Goal: Task Accomplishment & Management: Use online tool/utility

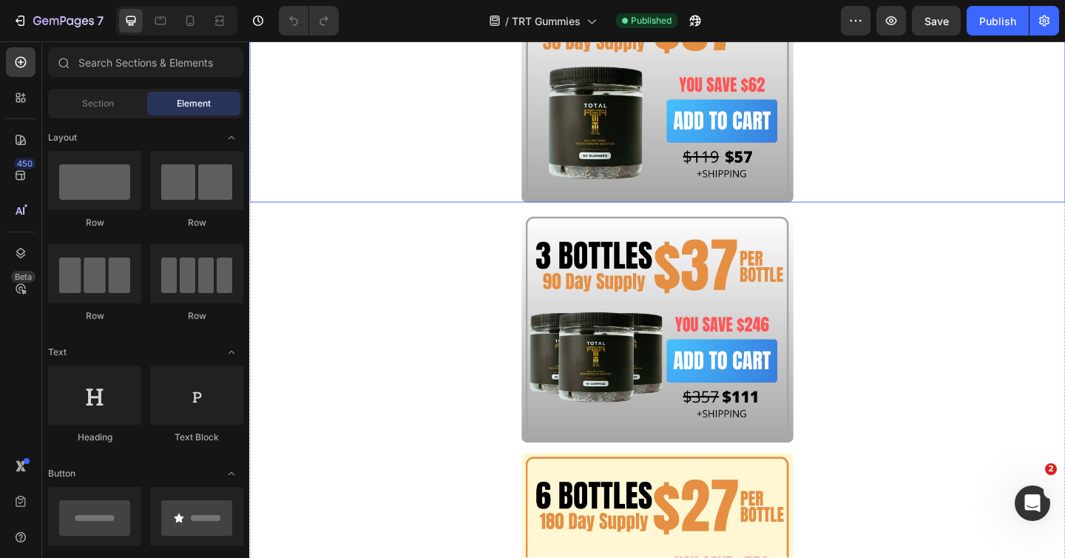
scroll to position [4973, 0]
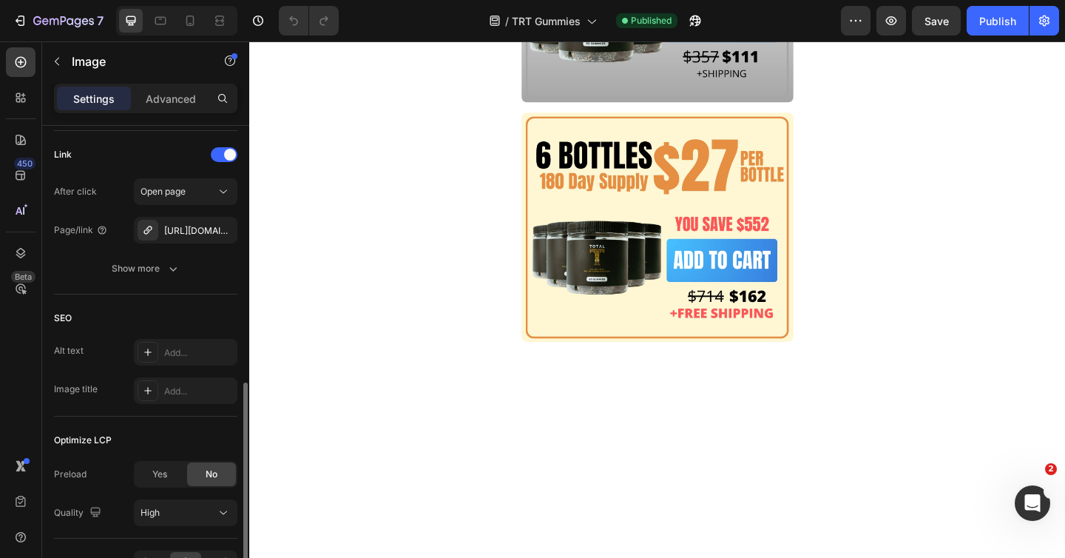
scroll to position [648, 0]
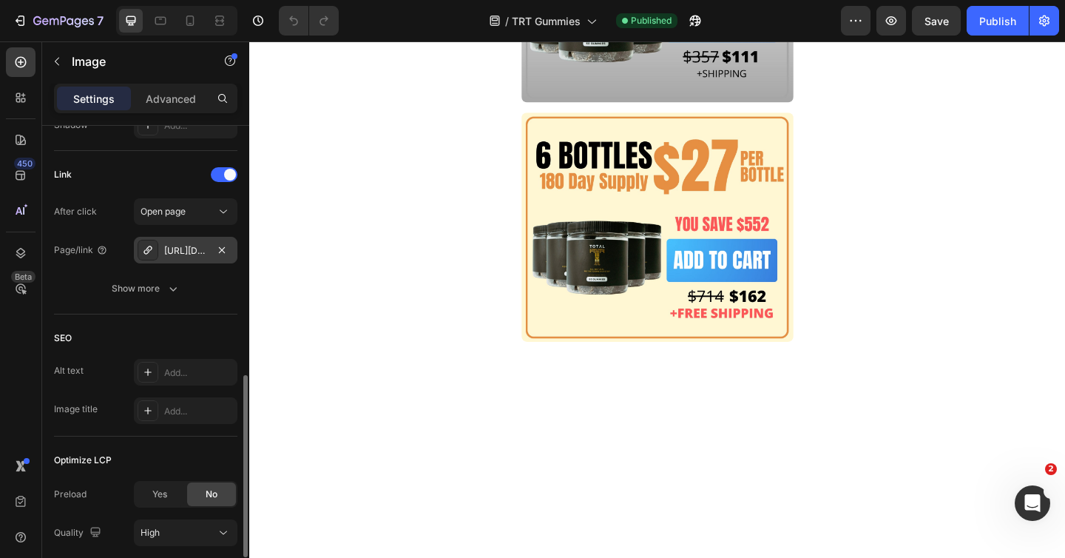
click at [189, 252] on div "[URL][DOMAIN_NAME]" at bounding box center [185, 250] width 43 height 13
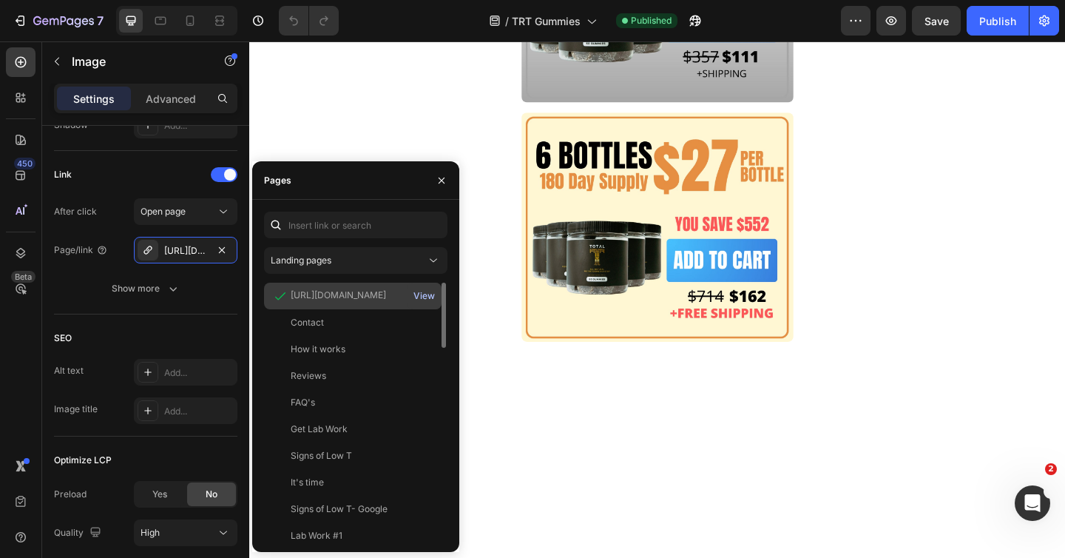
click at [419, 294] on div "View" at bounding box center [423, 295] width 21 height 13
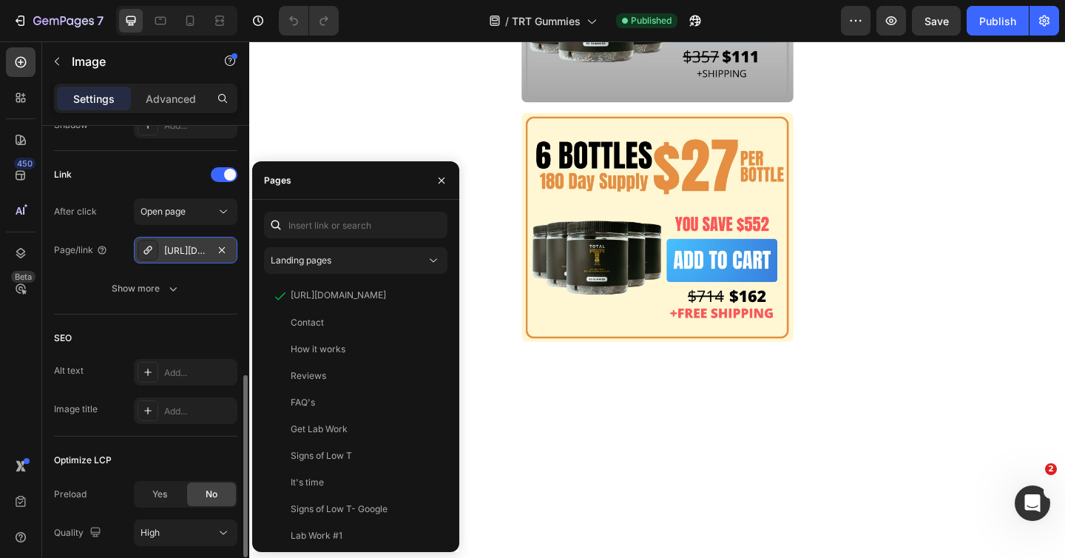
click at [174, 251] on div "[URL][DOMAIN_NAME]" at bounding box center [185, 250] width 43 height 13
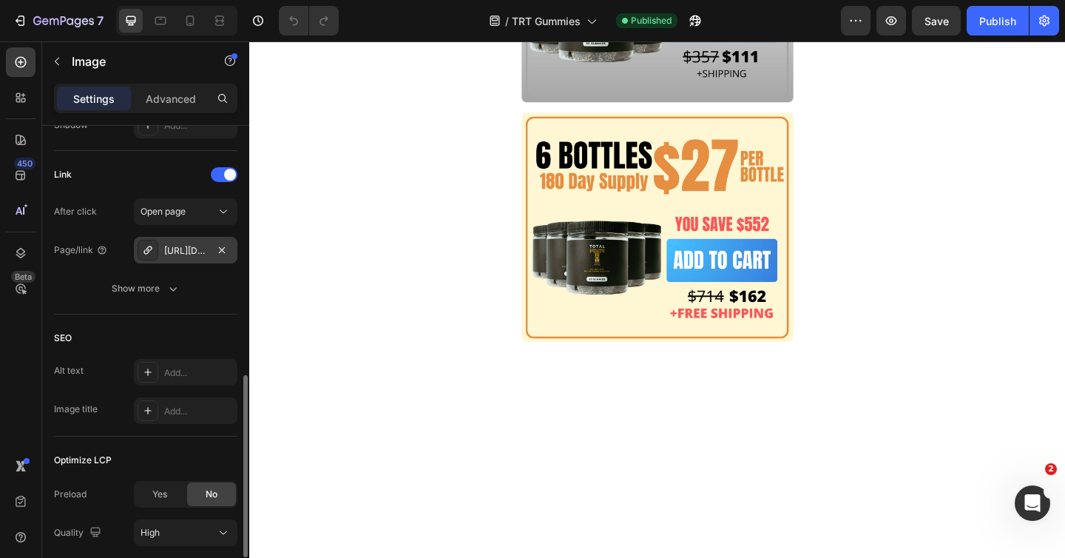
click at [174, 251] on div "[URL][DOMAIN_NAME]" at bounding box center [185, 250] width 43 height 13
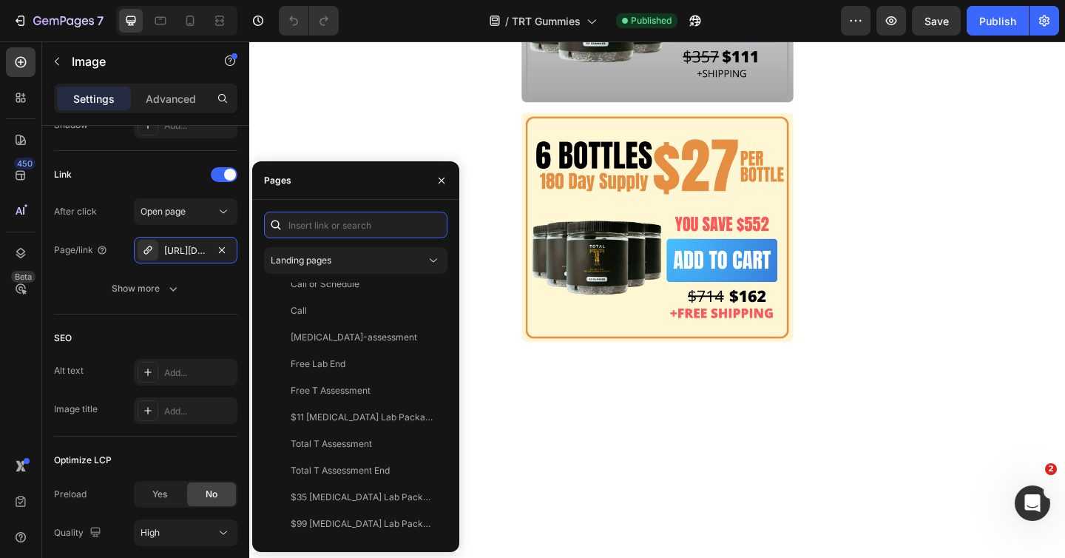
scroll to position [0, 0]
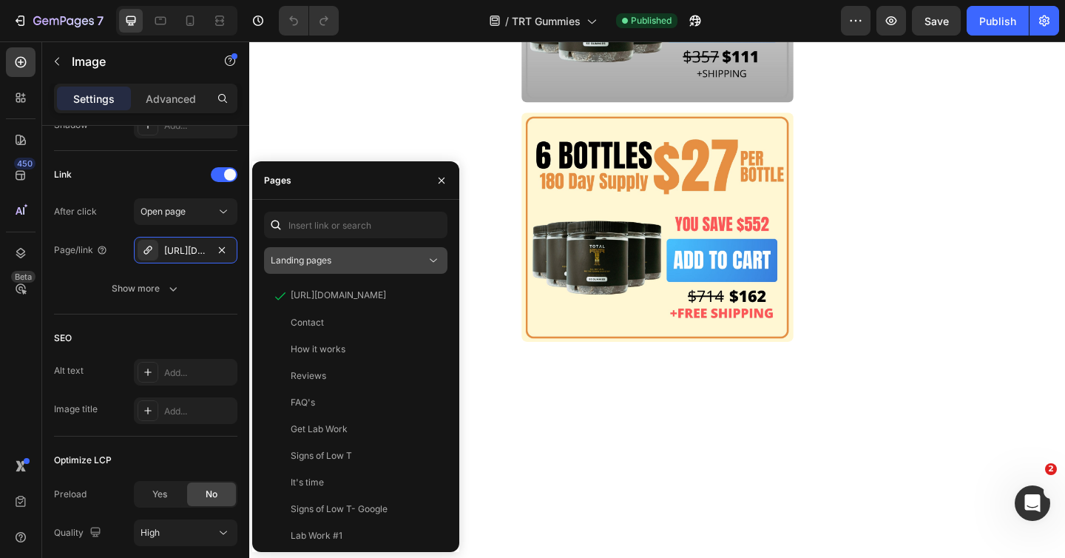
click at [335, 266] on div "Landing pages" at bounding box center [348, 260] width 155 height 13
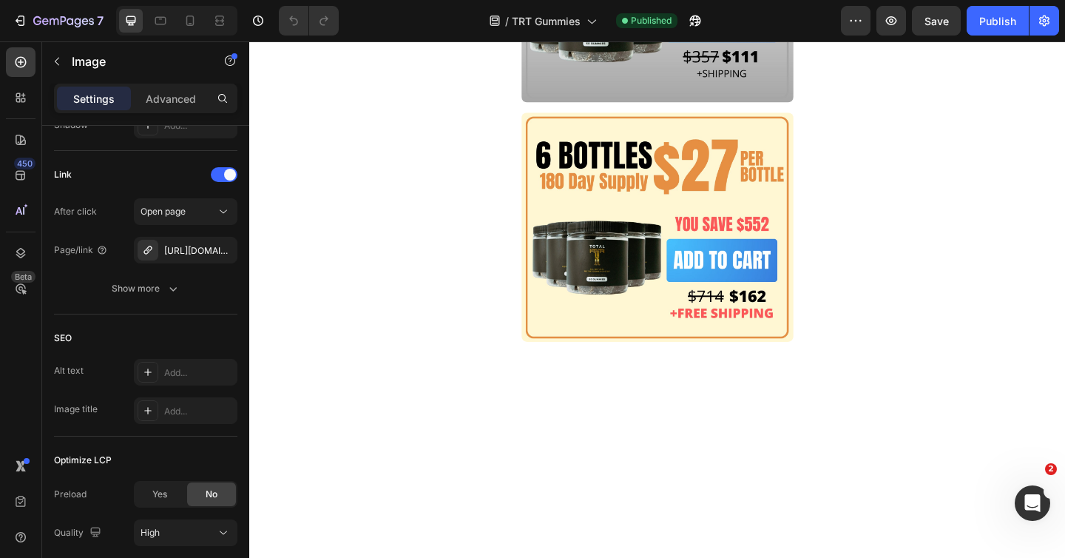
click at [193, 253] on div "[URL][DOMAIN_NAME]" at bounding box center [185, 250] width 43 height 13
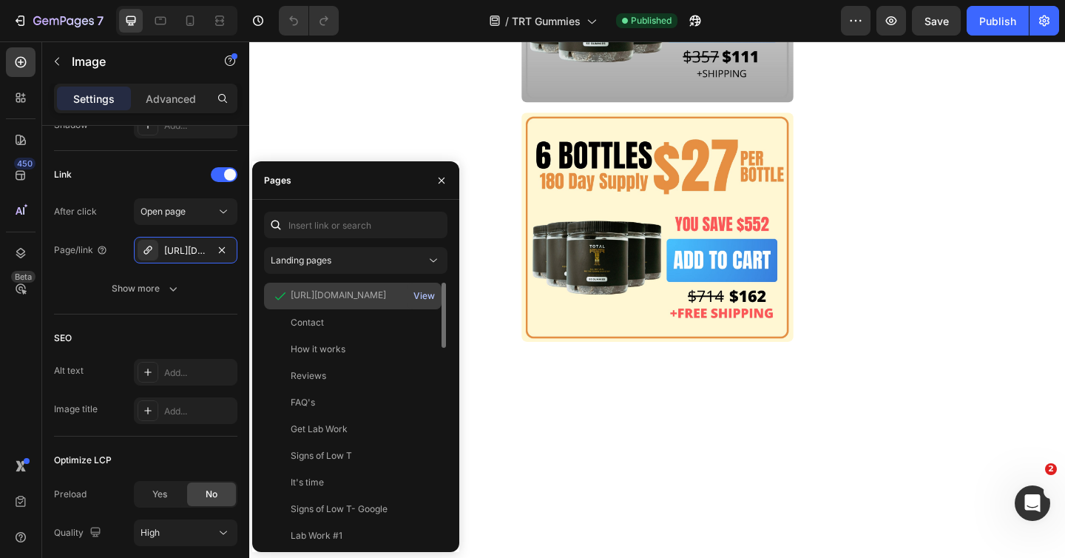
click at [427, 296] on div "View" at bounding box center [423, 295] width 21 height 13
click at [305, 295] on div "[URL][DOMAIN_NAME]" at bounding box center [338, 294] width 95 height 13
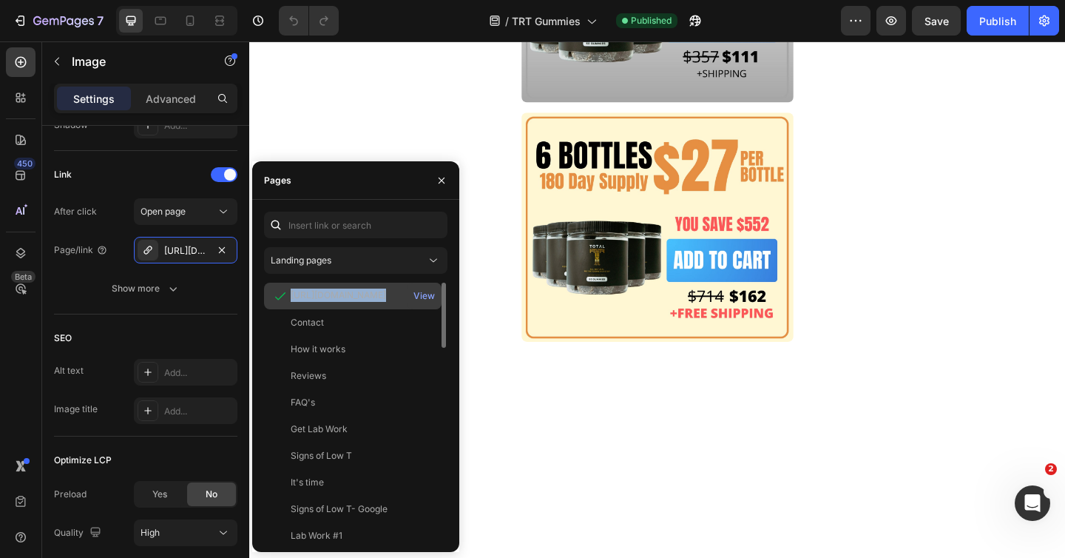
copy div "[URL][DOMAIN_NAME]"
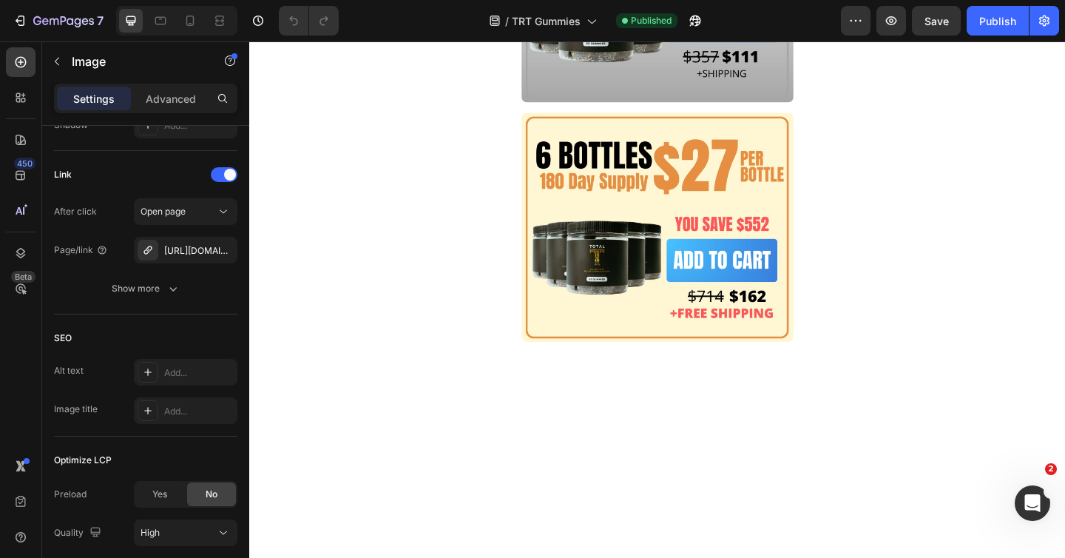
click at [181, 250] on div "[URL][DOMAIN_NAME]" at bounding box center [185, 250] width 43 height 13
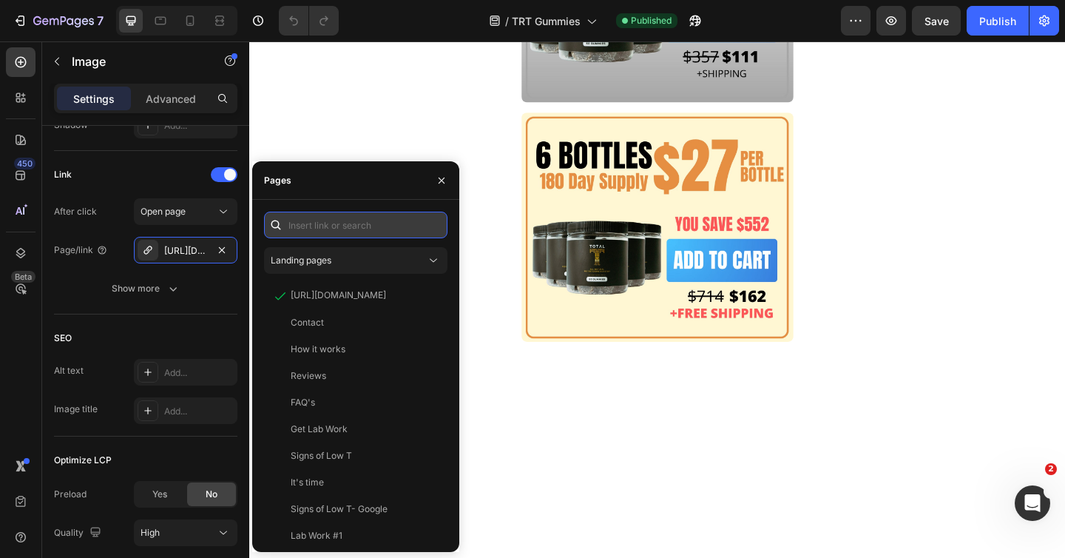
paste input "[URL][DOMAIN_NAME]"
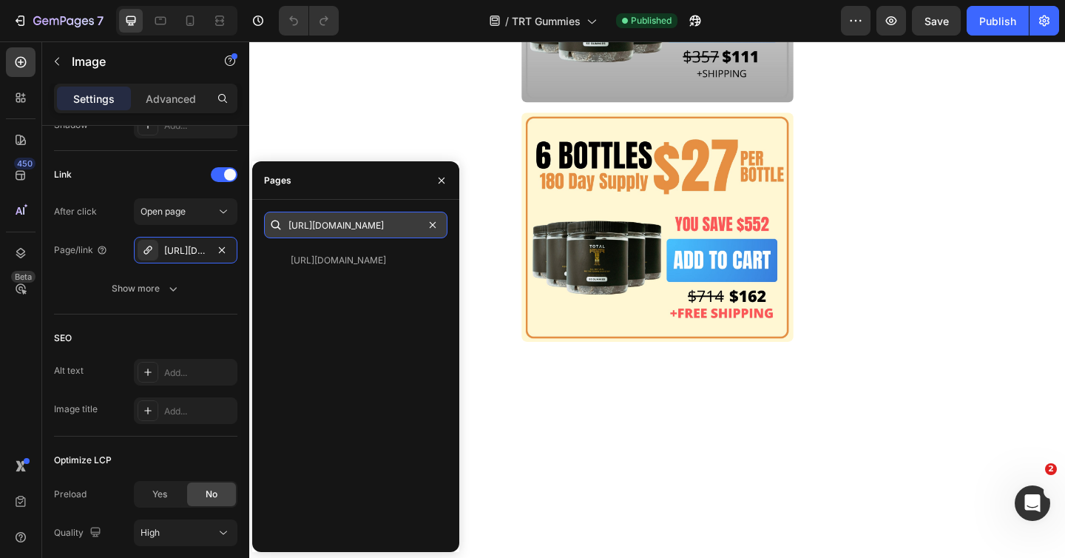
scroll to position [0, 190]
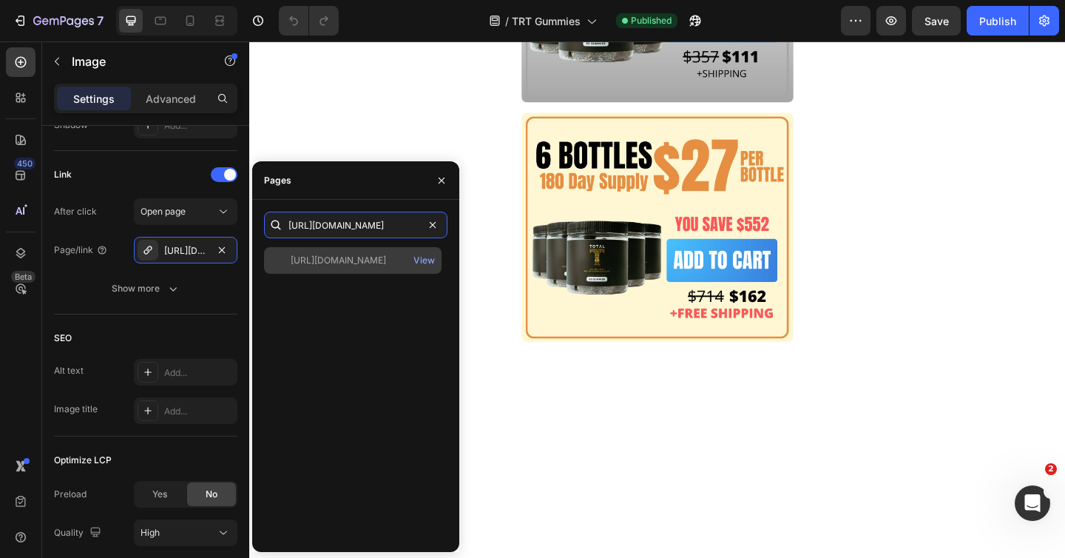
type input "[URL][DOMAIN_NAME]"
click at [350, 264] on div "[URL][DOMAIN_NAME]" at bounding box center [338, 260] width 95 height 13
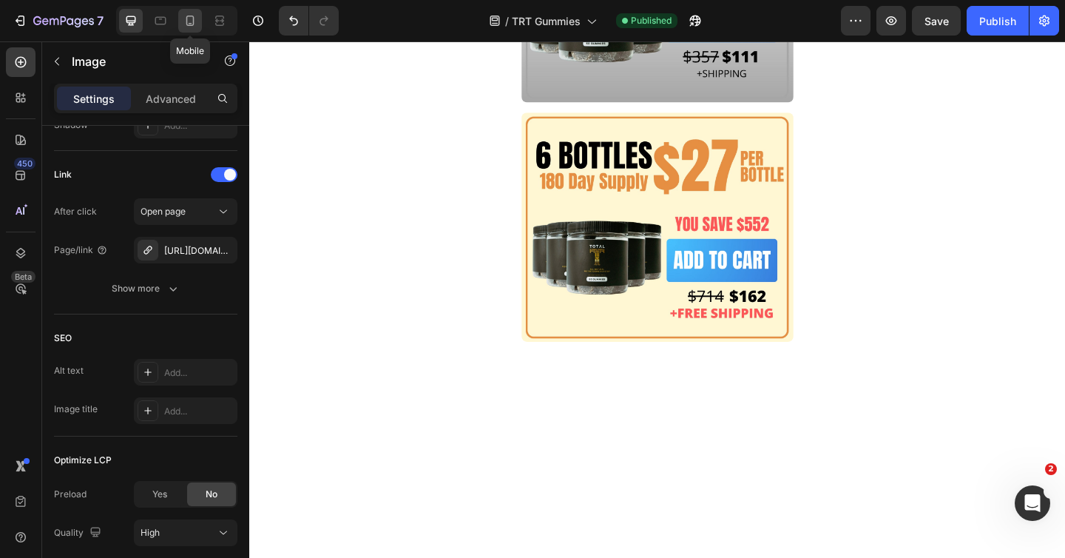
click at [186, 21] on icon at bounding box center [190, 20] width 15 height 15
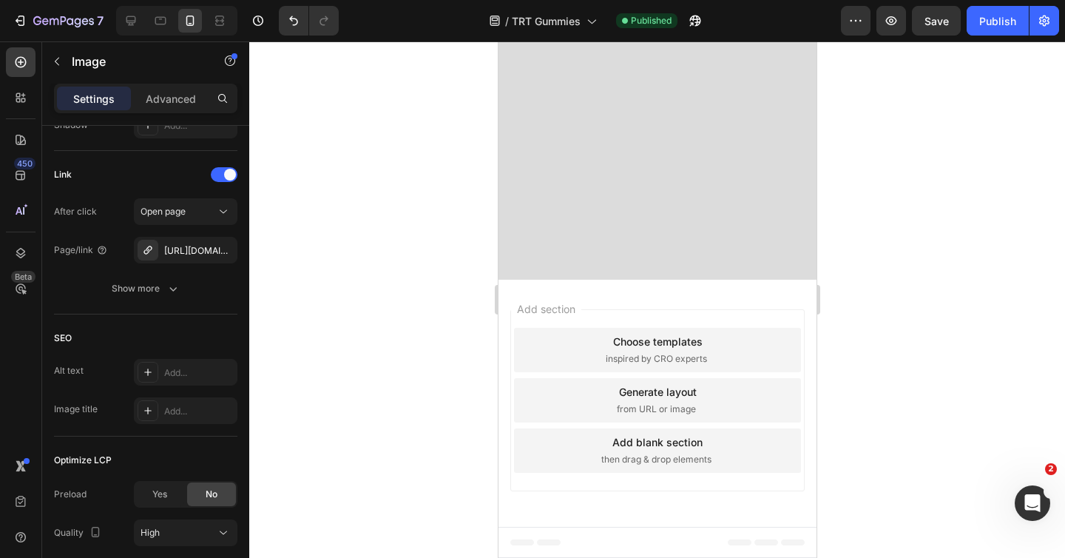
scroll to position [8005, 0]
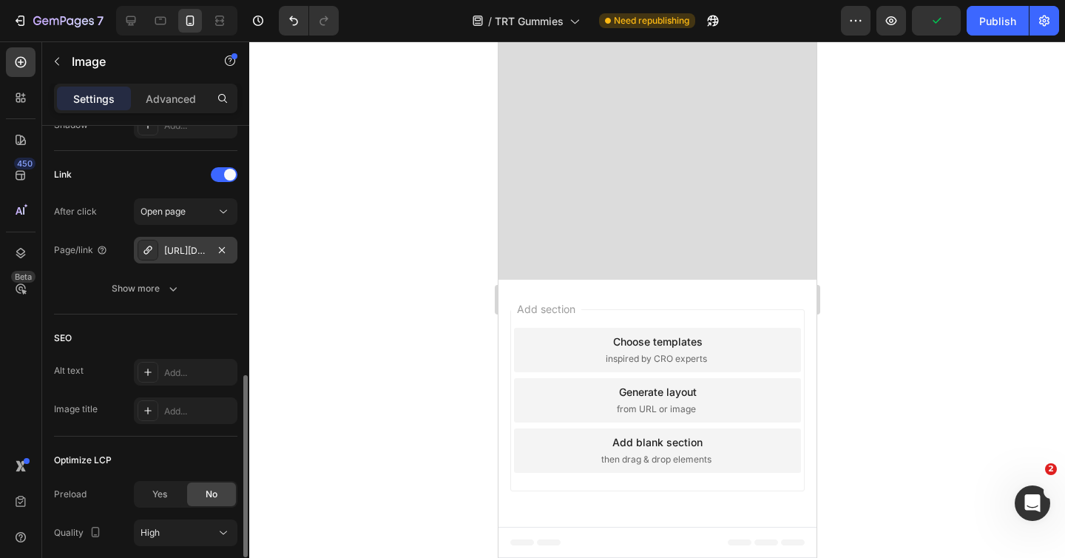
click at [168, 251] on div "[URL][DOMAIN_NAME]" at bounding box center [185, 250] width 43 height 13
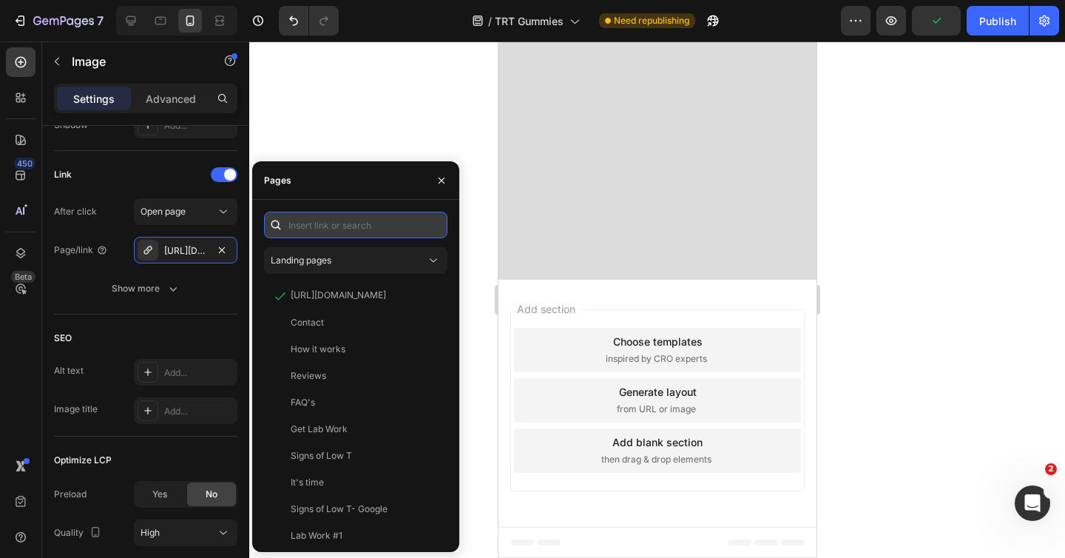
click at [315, 229] on input "text" at bounding box center [355, 224] width 183 height 27
paste input "[URL][DOMAIN_NAME]"
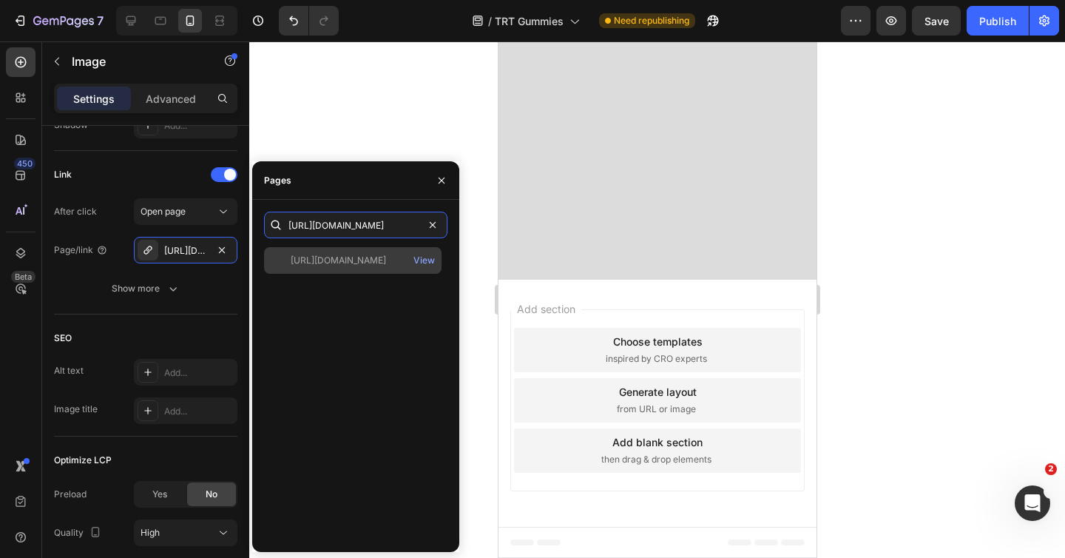
type input "[URL][DOMAIN_NAME]"
click at [361, 262] on div "[URL][DOMAIN_NAME]" at bounding box center [338, 260] width 95 height 13
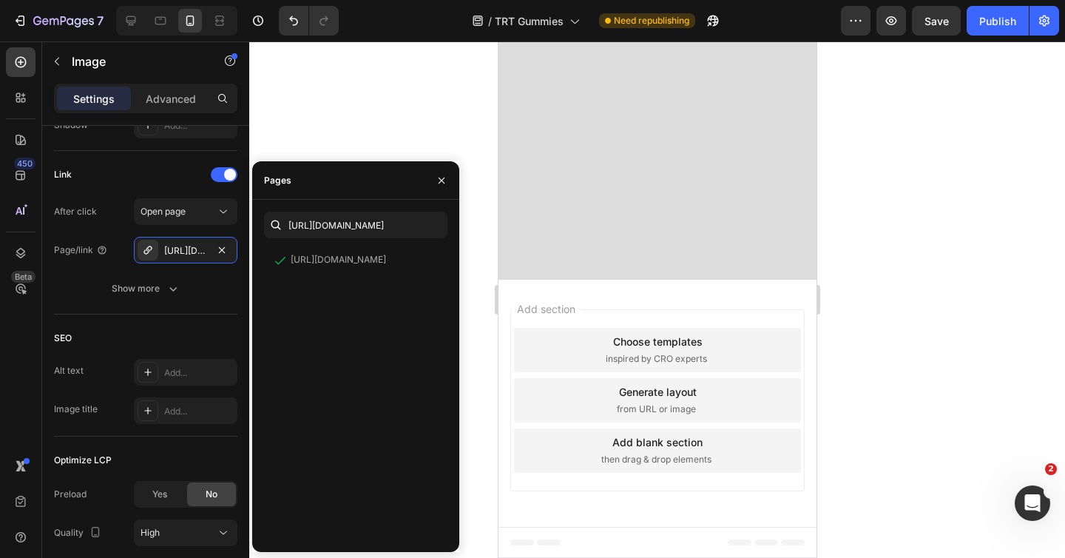
click at [420, 70] on div at bounding box center [657, 299] width 816 height 516
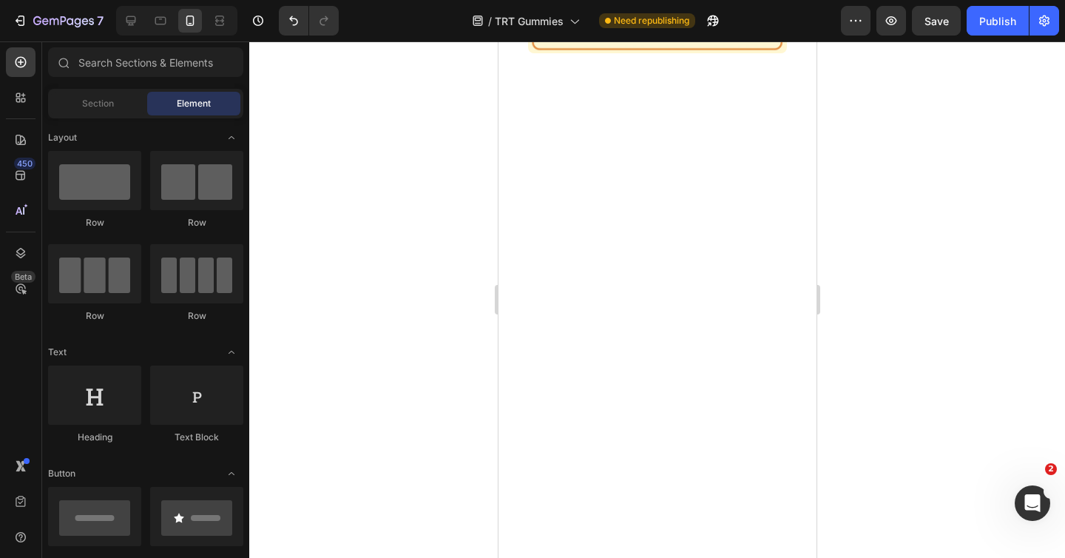
scroll to position [5137, 0]
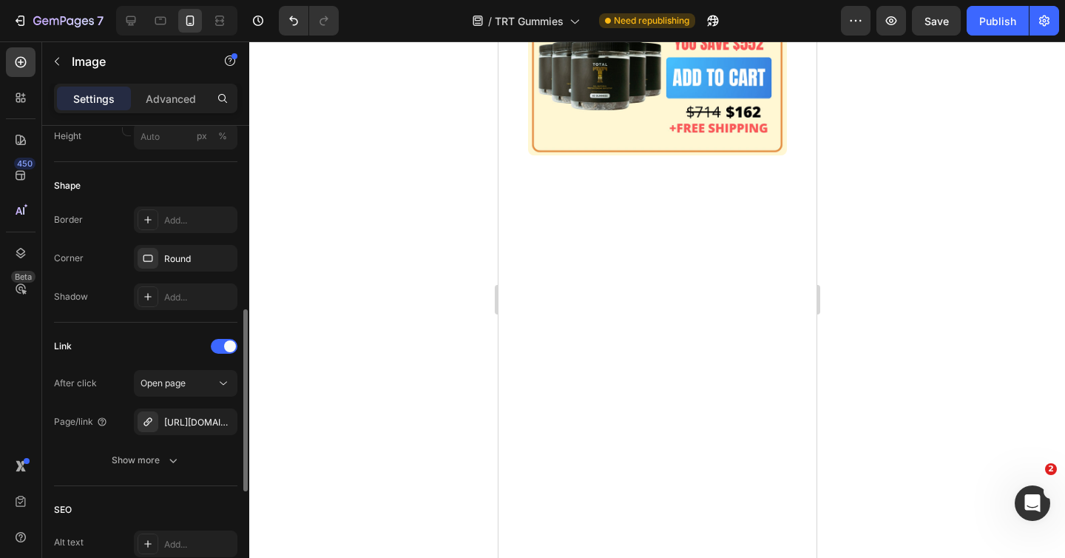
scroll to position [512, 0]
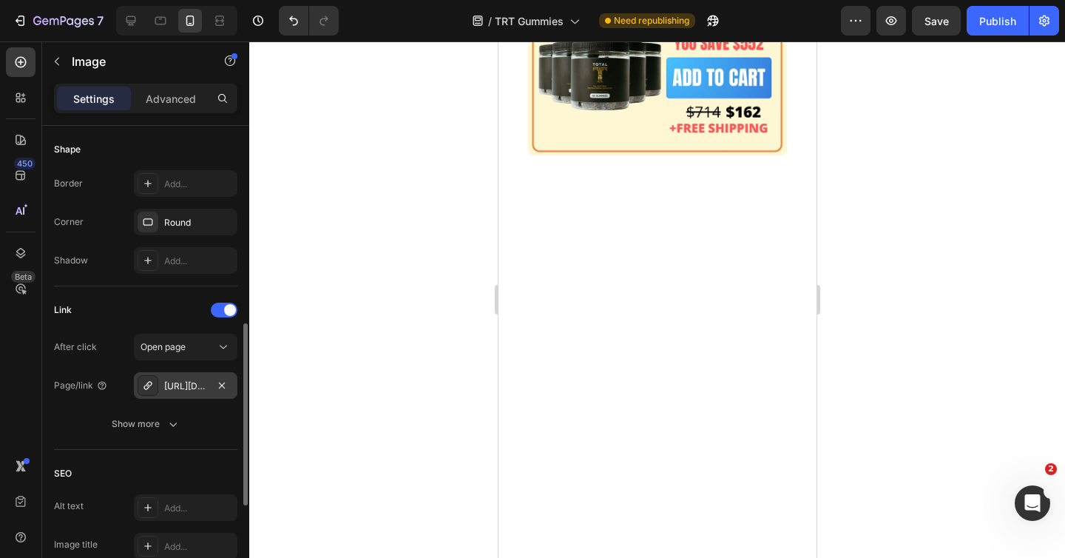
click at [192, 380] on div "[URL][DOMAIN_NAME]" at bounding box center [185, 385] width 43 height 13
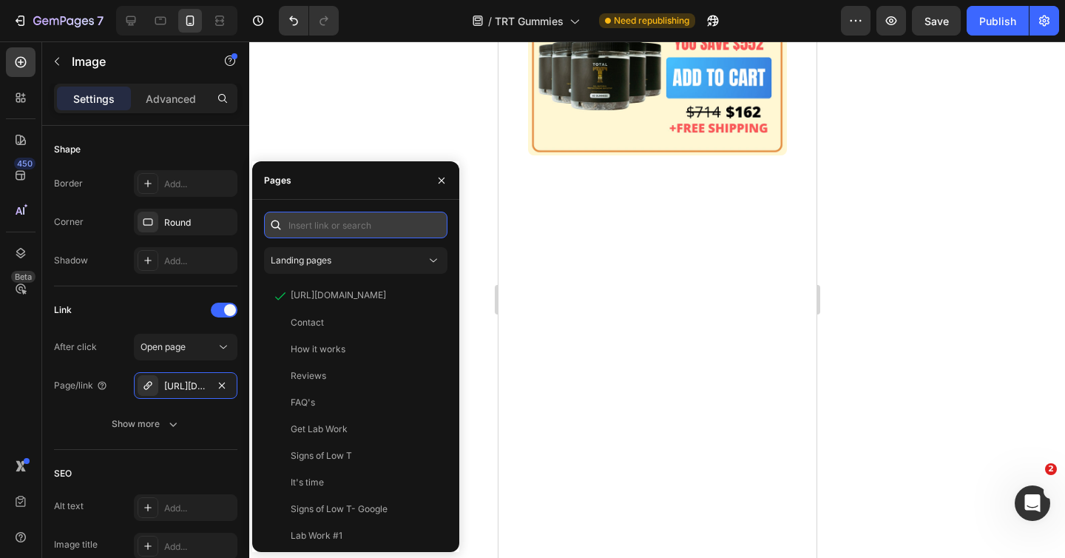
click at [350, 219] on input "text" at bounding box center [355, 224] width 183 height 27
paste input "[URL][DOMAIN_NAME]"
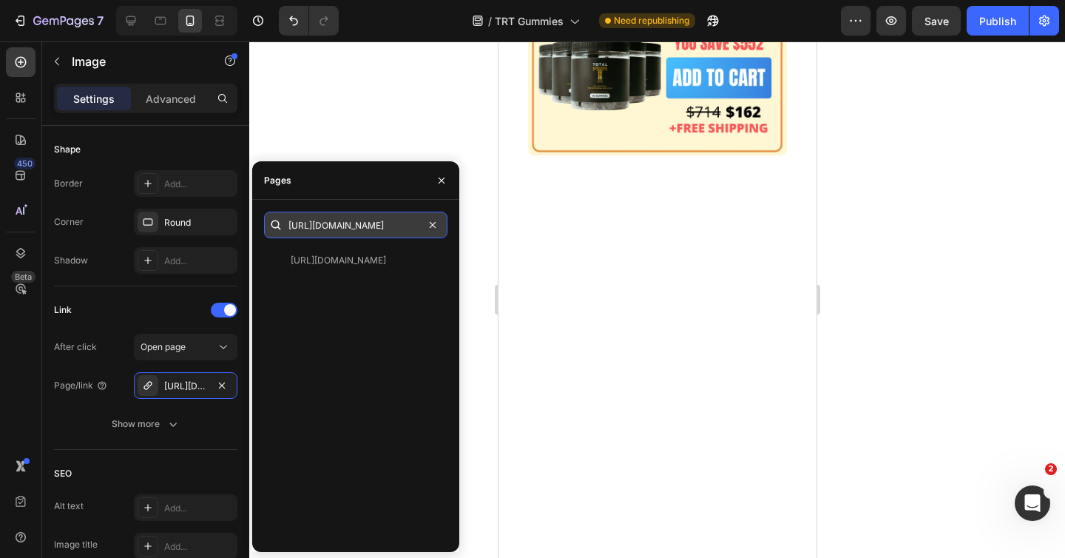
scroll to position [0, 190]
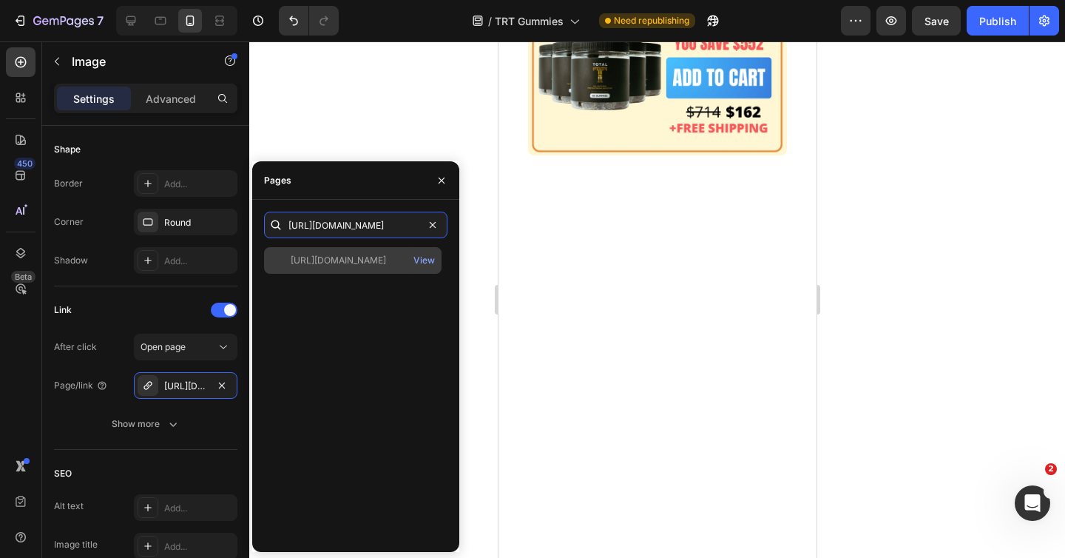
type input "[URL][DOMAIN_NAME]"
click at [349, 249] on div "[URL][DOMAIN_NAME] View" at bounding box center [352, 260] width 177 height 27
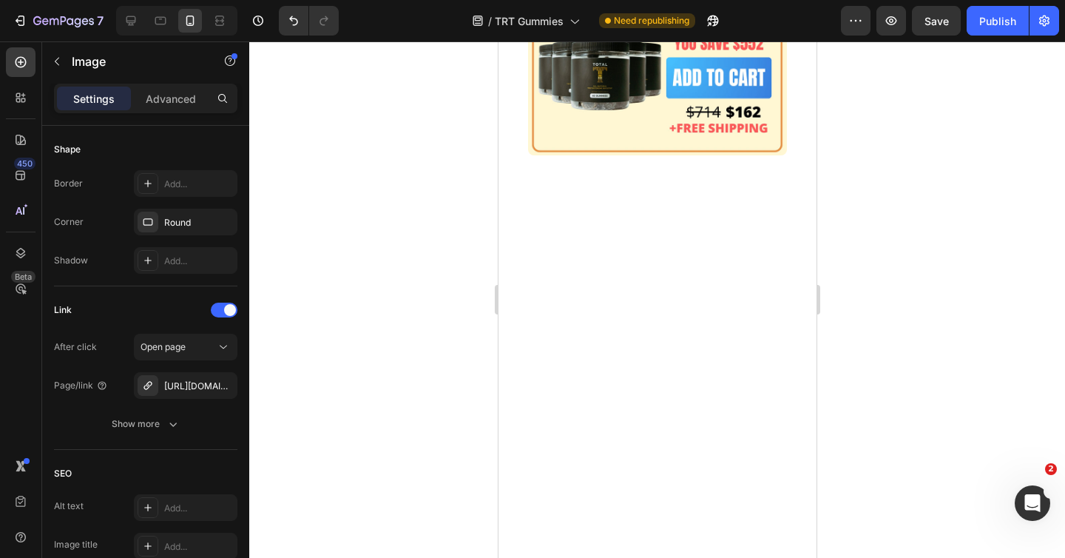
click at [426, 133] on div at bounding box center [657, 299] width 816 height 516
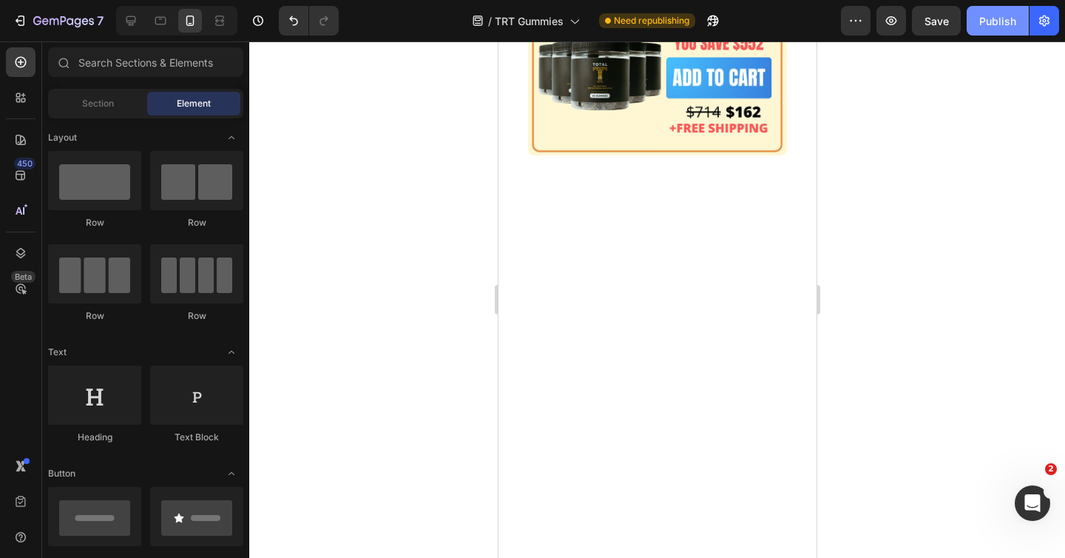
click at [996, 23] on div "Publish" at bounding box center [997, 21] width 37 height 16
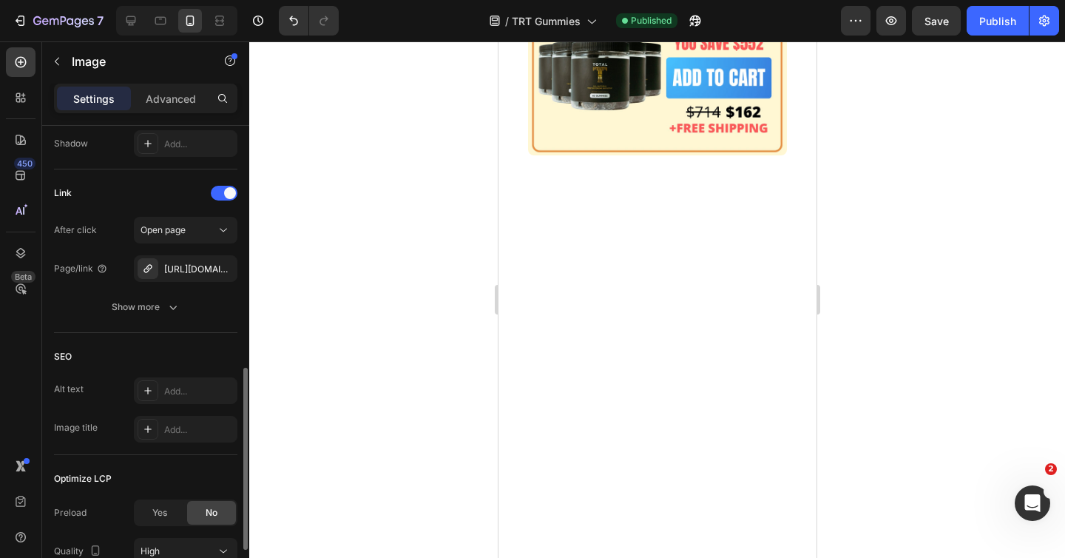
scroll to position [631, 0]
click at [172, 269] on div "[URL][DOMAIN_NAME]" at bounding box center [185, 266] width 43 height 13
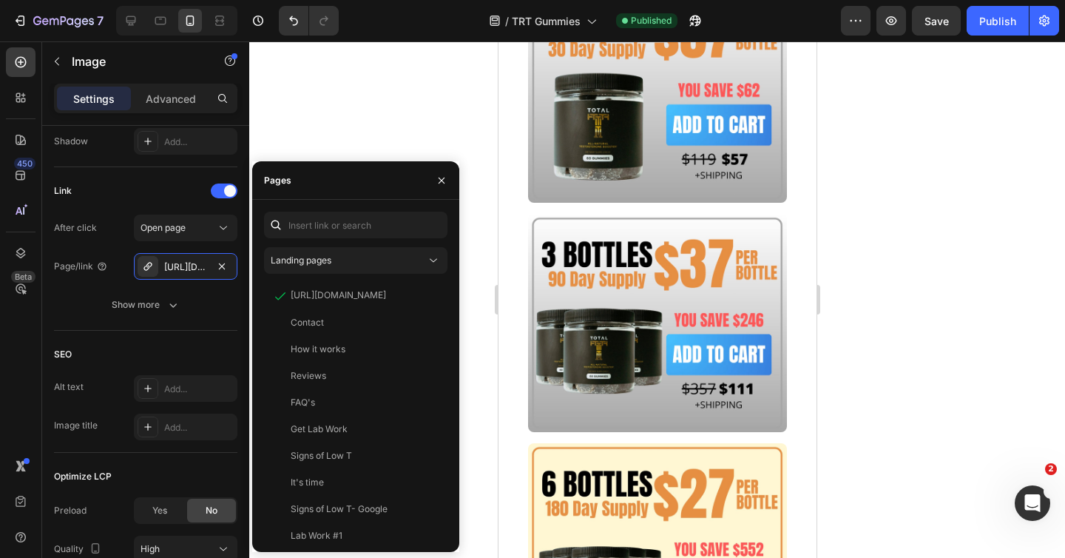
scroll to position [5413, 0]
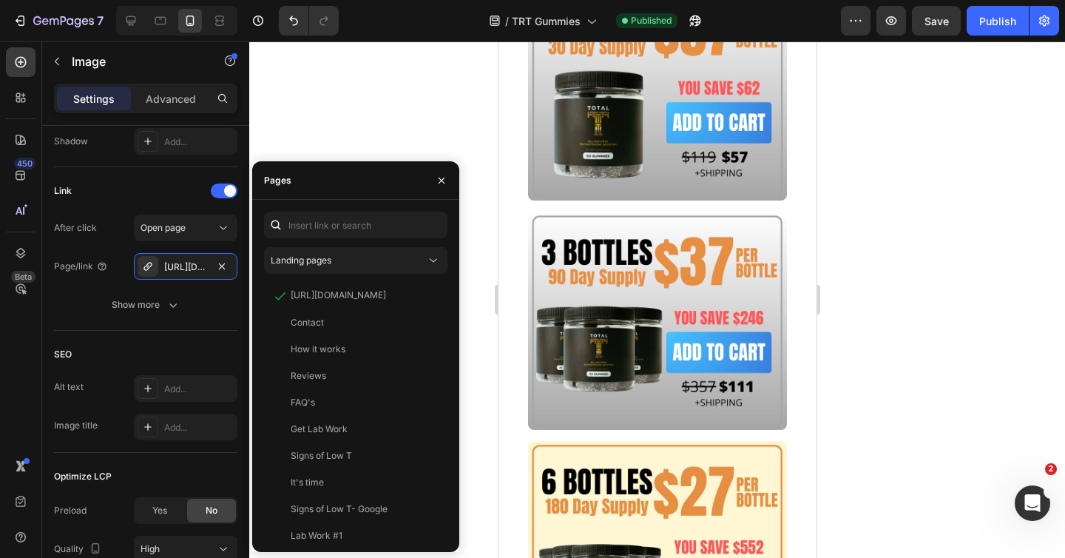
click at [595, 149] on img at bounding box center [656, 91] width 259 height 218
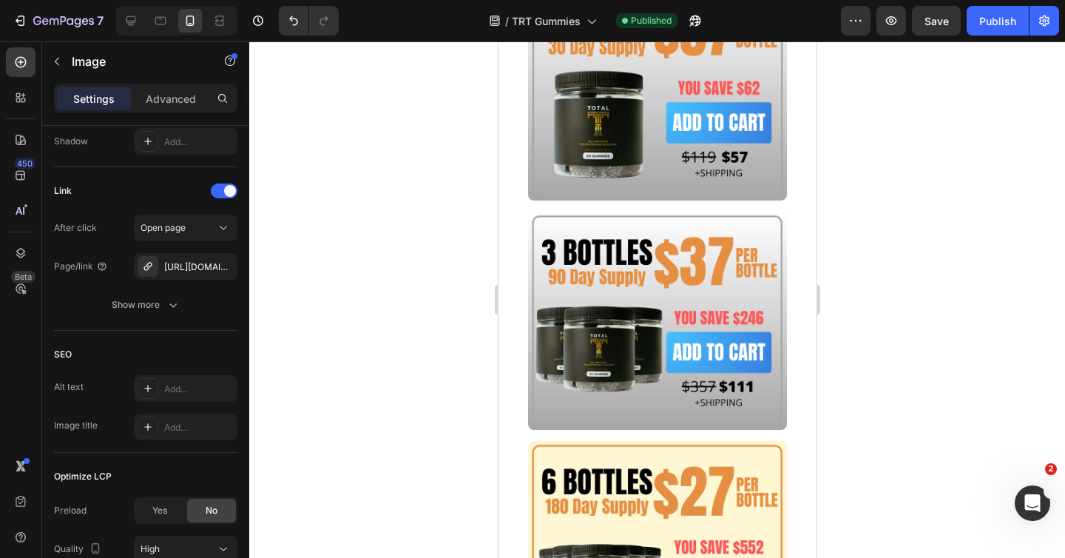
click at [595, 149] on img at bounding box center [656, 91] width 259 height 218
click at [138, 271] on div at bounding box center [148, 266] width 21 height 21
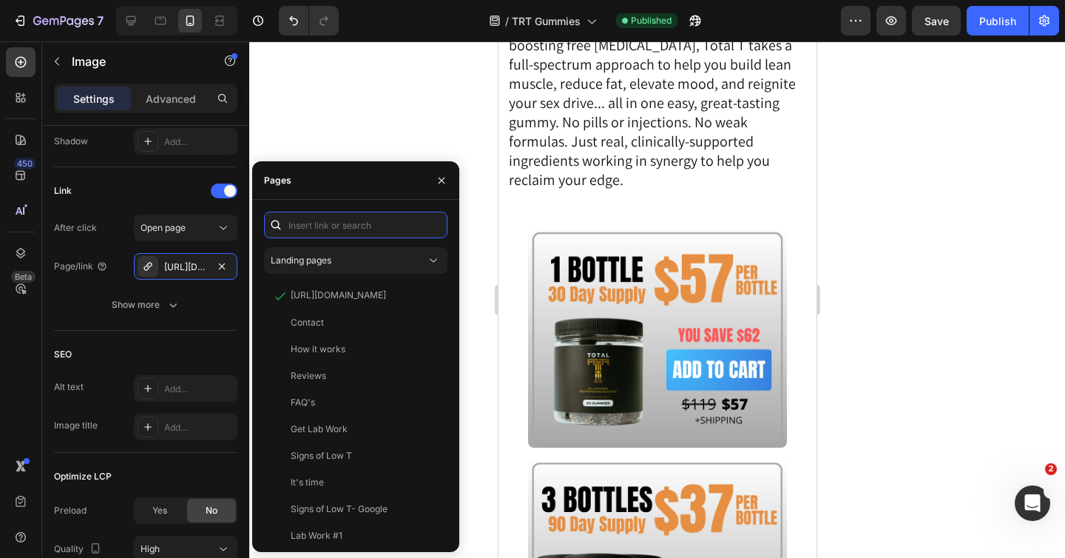
scroll to position [11665, 0]
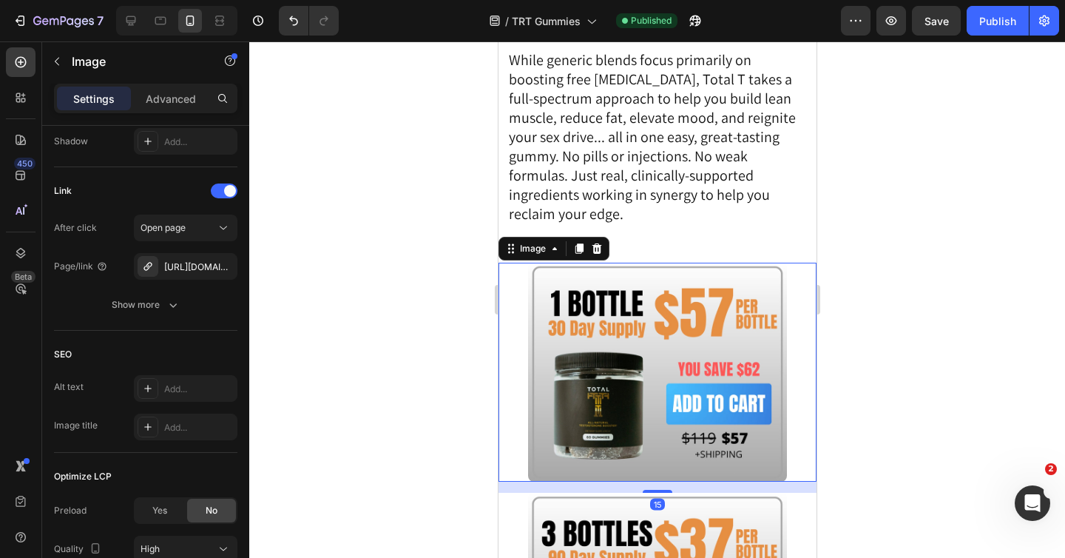
click at [590, 262] on img at bounding box center [656, 371] width 259 height 218
click at [155, 269] on div at bounding box center [148, 266] width 21 height 21
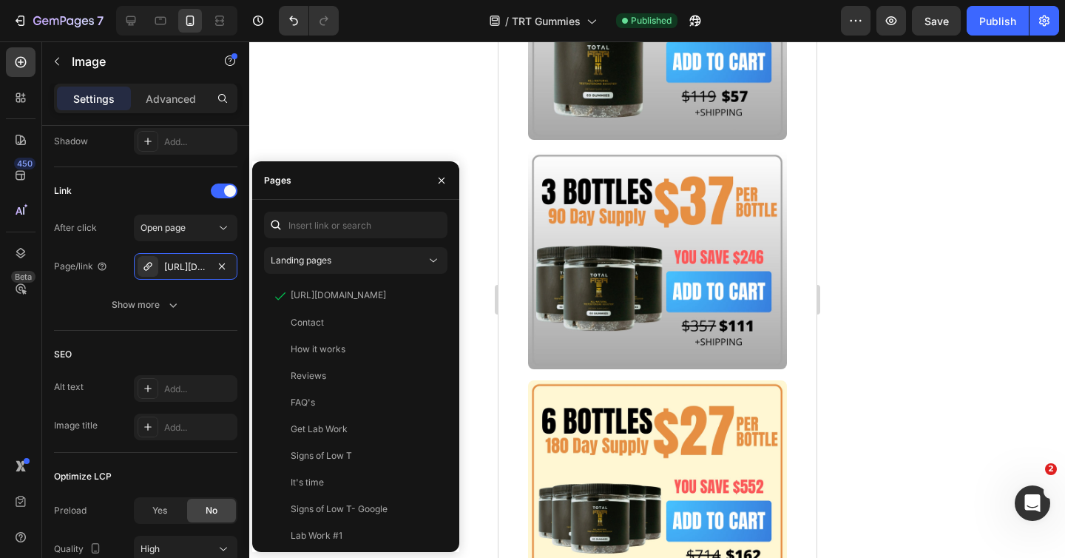
scroll to position [11868, 0]
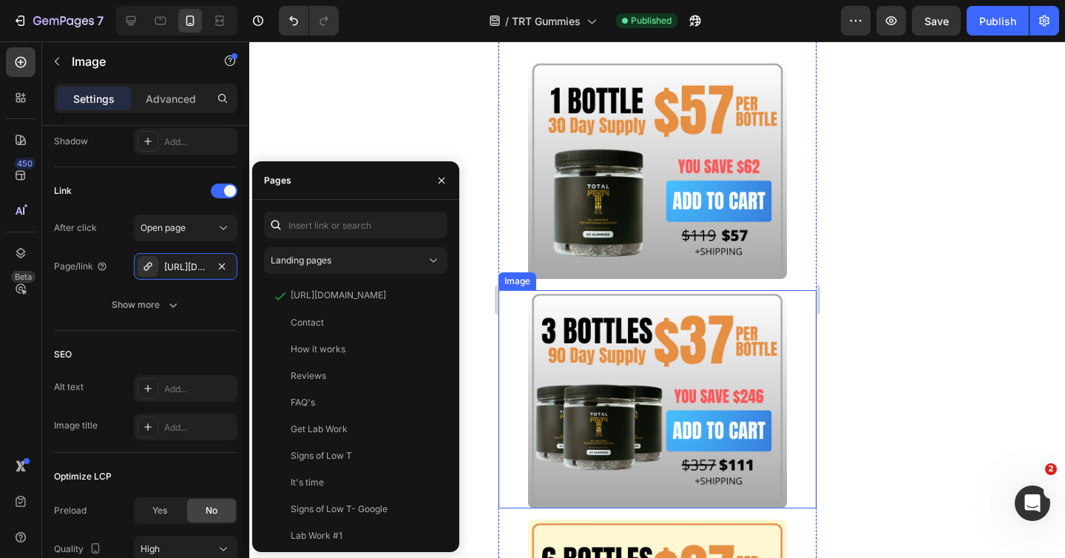
click at [621, 321] on img at bounding box center [656, 399] width 259 height 218
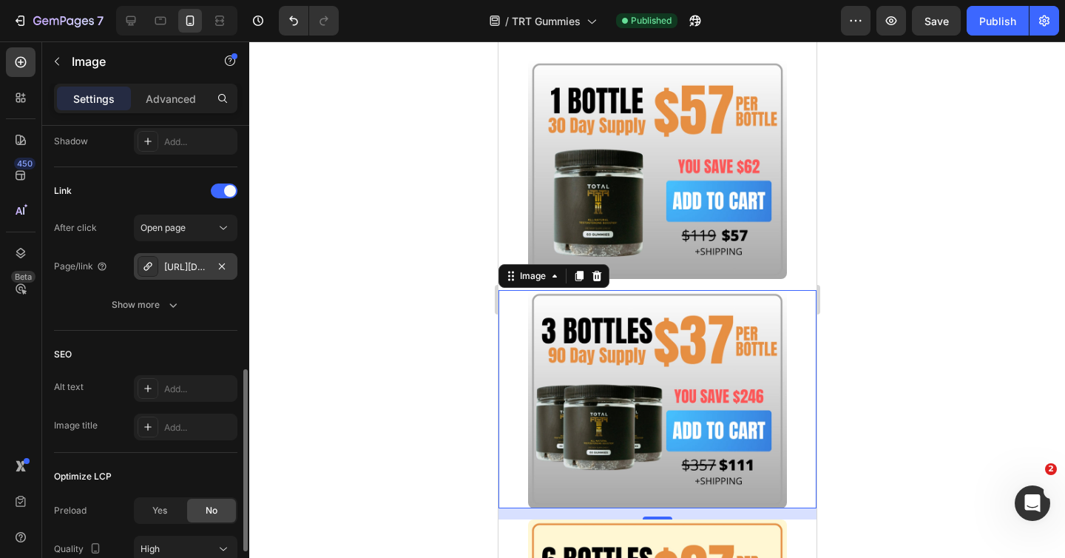
click at [186, 263] on div "[URL][DOMAIN_NAME]" at bounding box center [185, 266] width 43 height 13
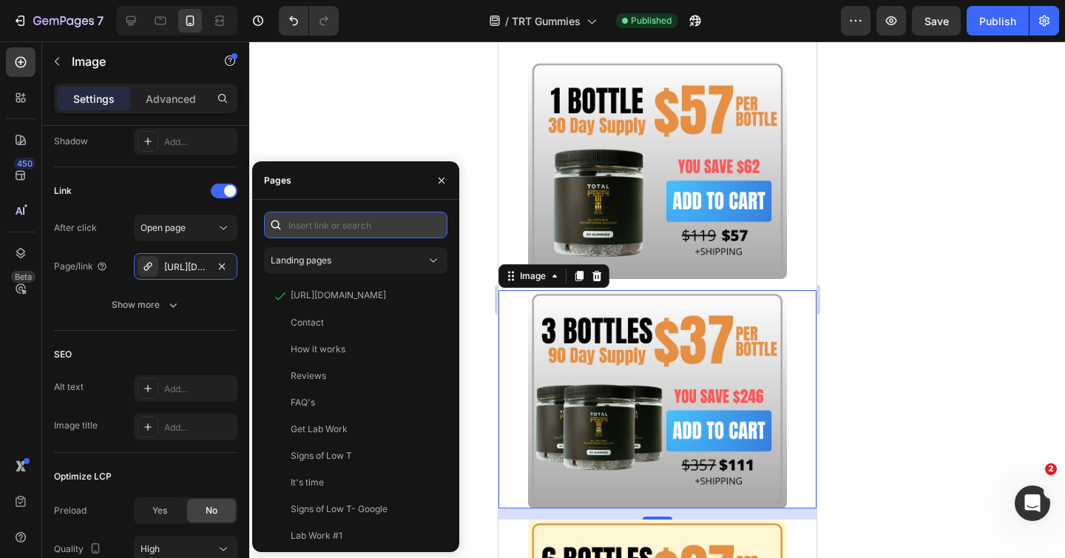
click at [337, 219] on input "text" at bounding box center [355, 224] width 183 height 27
paste input "[URL][DOMAIN_NAME]"
type input "[URL][DOMAIN_NAME]"
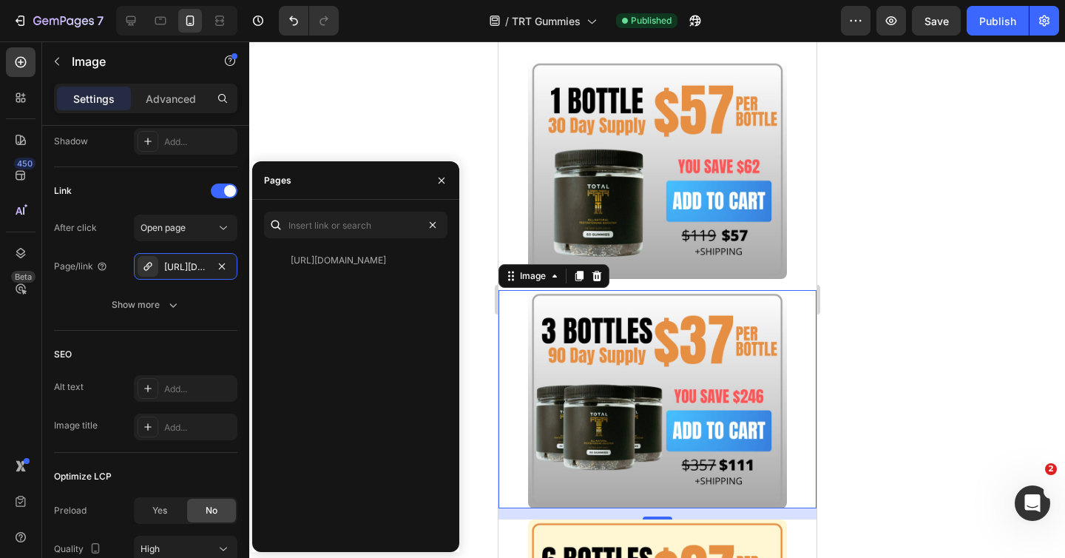
click at [474, 276] on div at bounding box center [657, 299] width 816 height 516
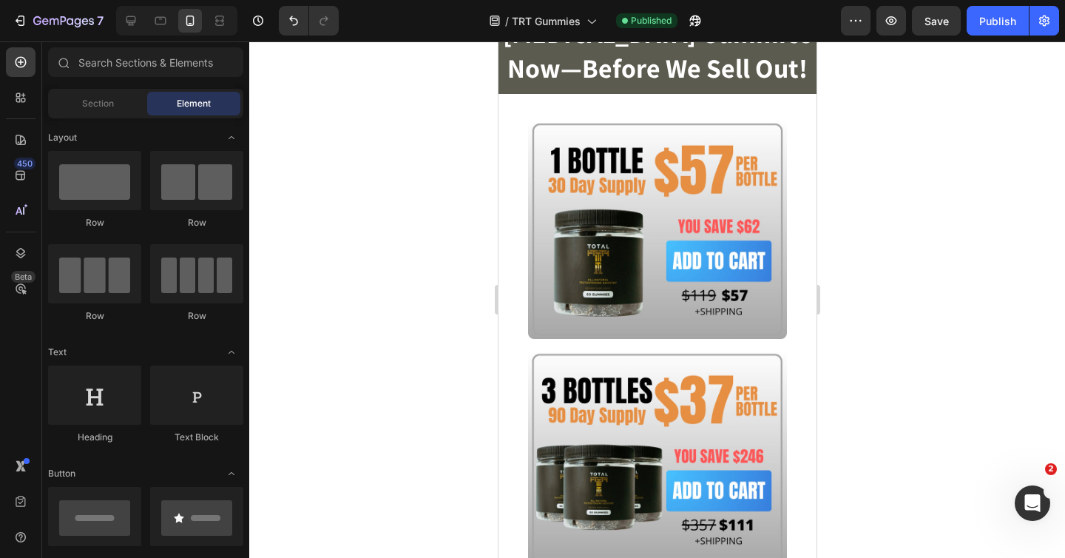
scroll to position [5264, 0]
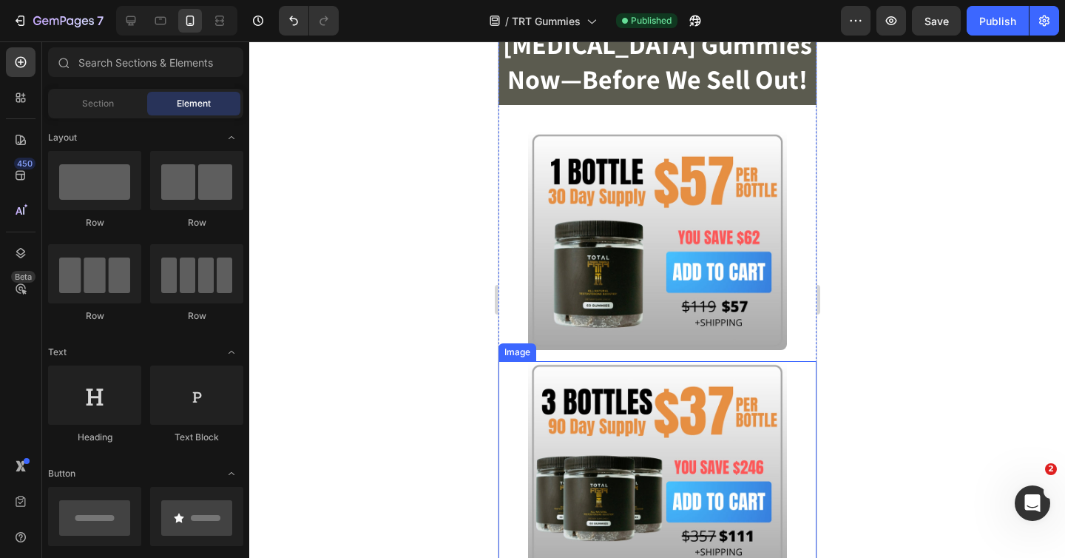
click at [626, 361] on img at bounding box center [656, 470] width 259 height 218
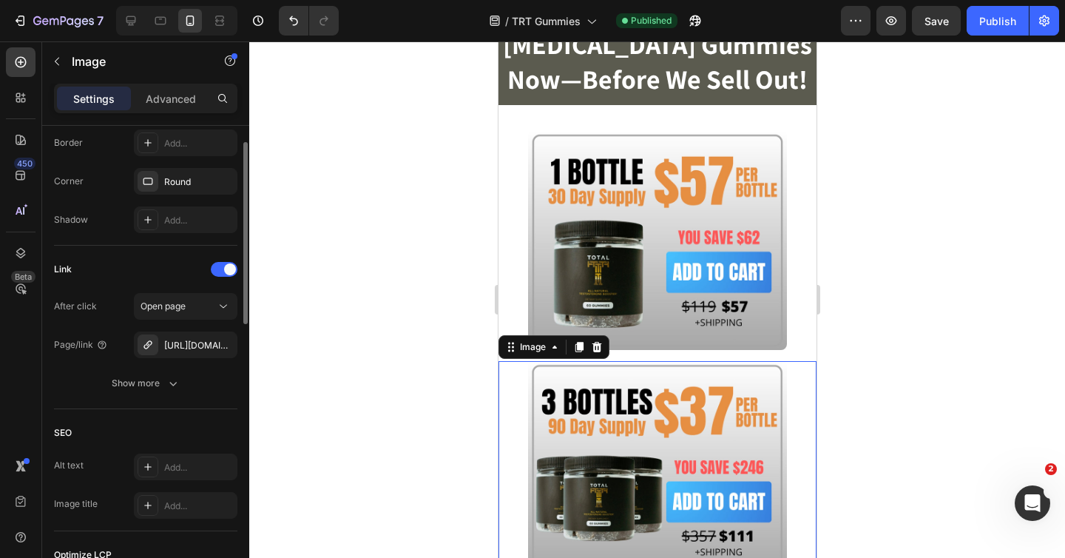
scroll to position [709, 0]
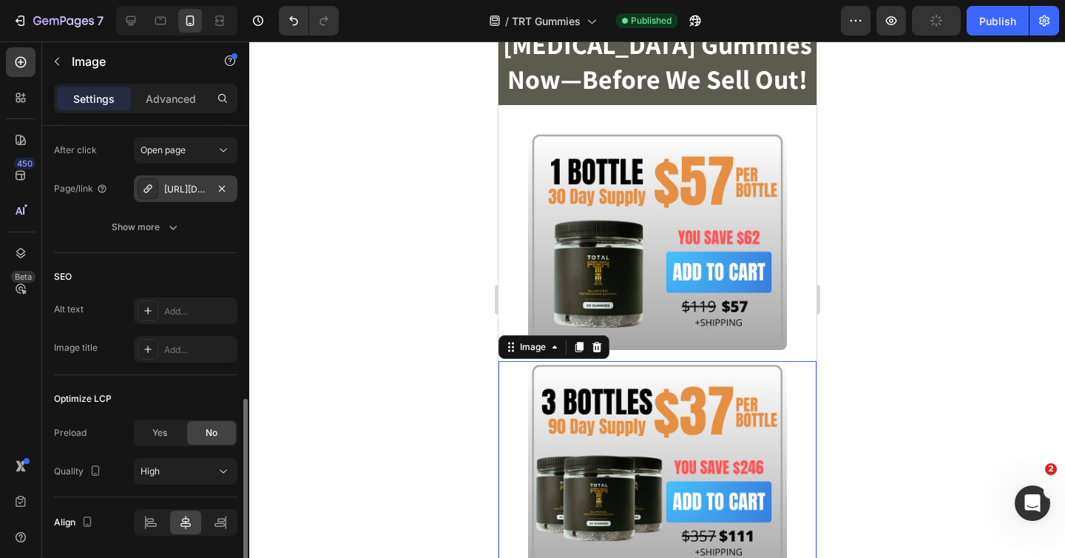
click at [194, 193] on div "[URL][DOMAIN_NAME]" at bounding box center [185, 189] width 43 height 13
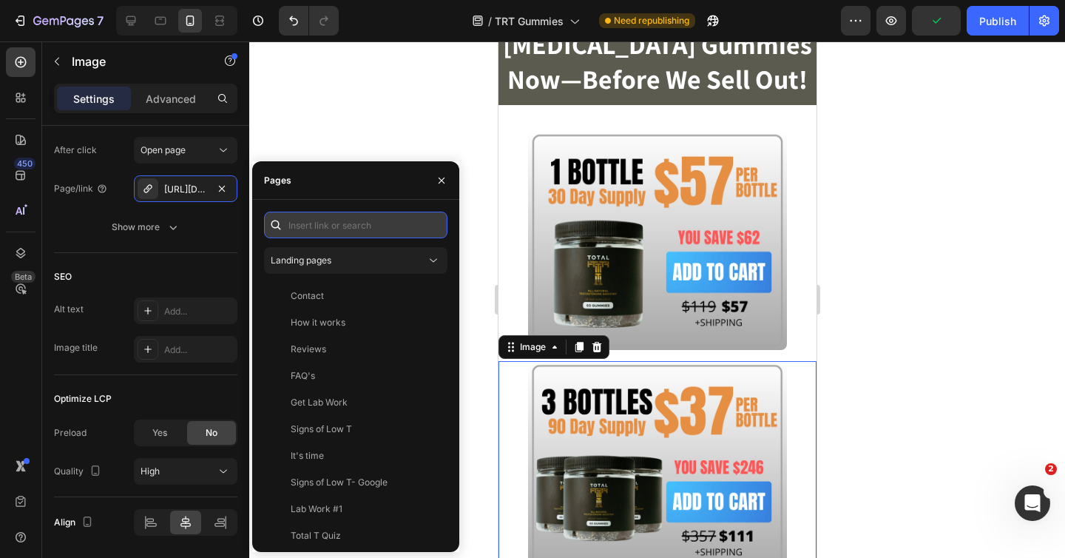
click at [349, 226] on input "text" at bounding box center [355, 224] width 183 height 27
paste input "[URL][DOMAIN_NAME]"
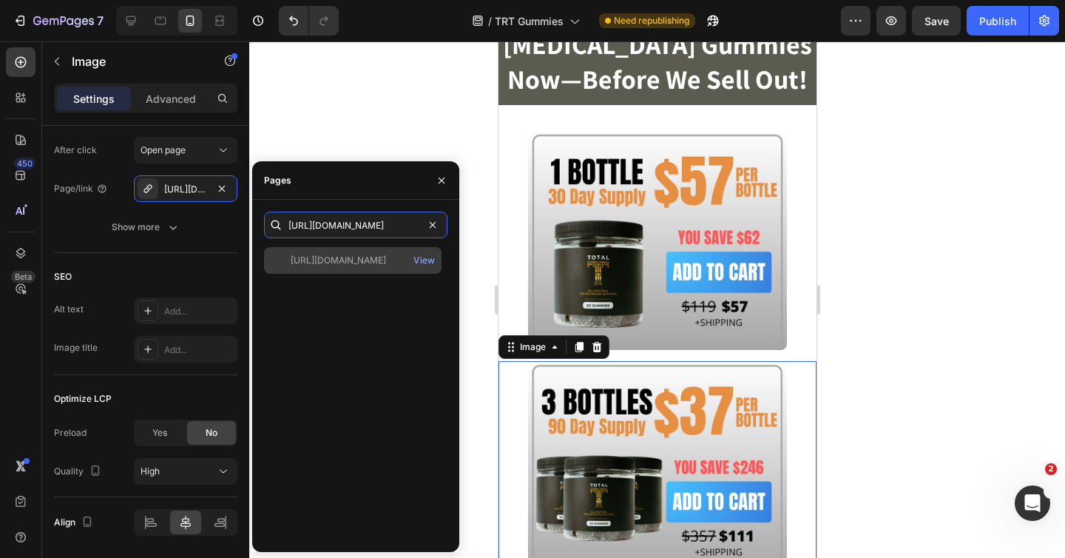
type input "[URL][DOMAIN_NAME]"
click at [354, 255] on div "[URL][DOMAIN_NAME]" at bounding box center [338, 260] width 95 height 13
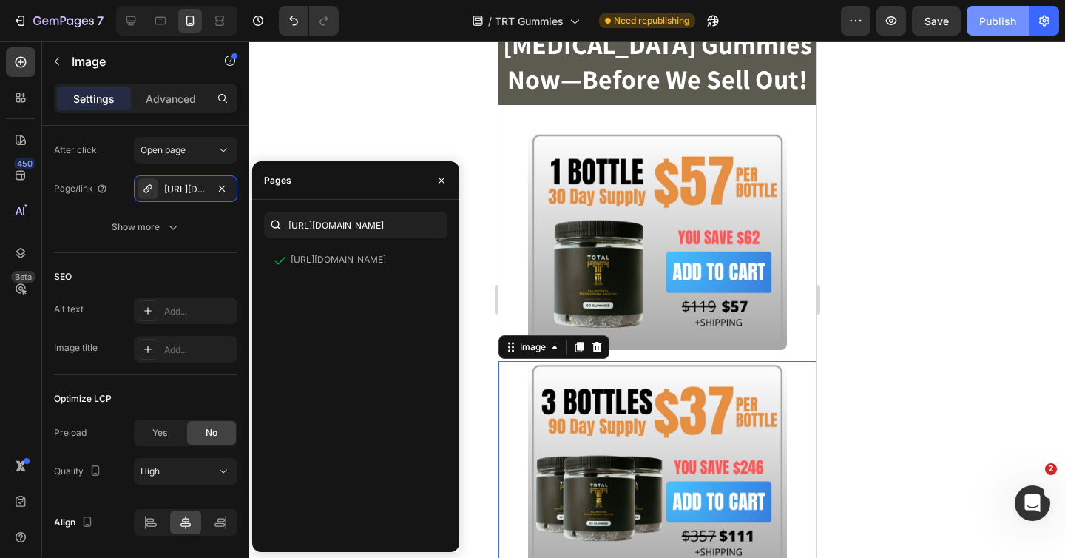
click at [997, 32] on button "Publish" at bounding box center [997, 21] width 62 height 30
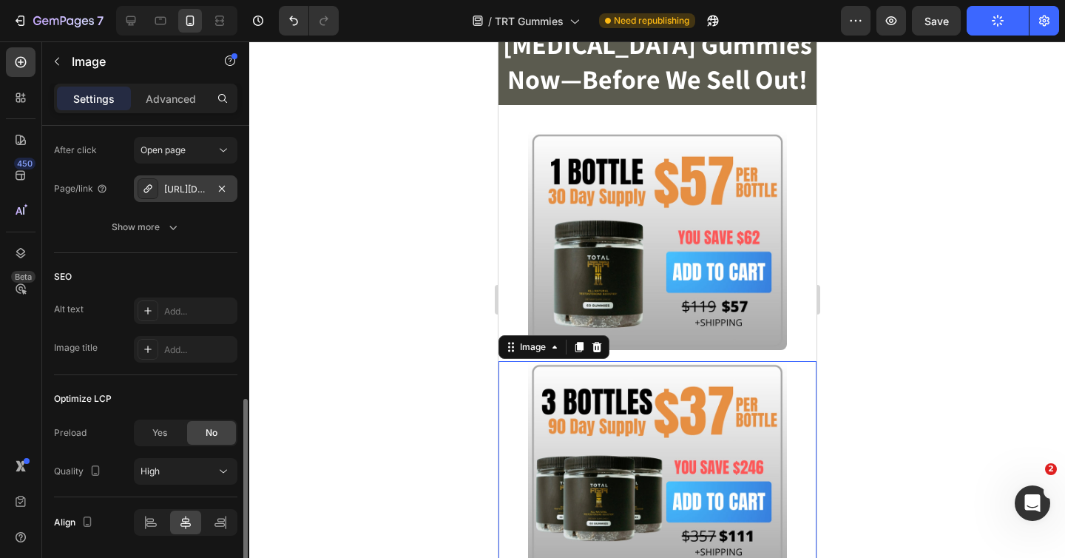
click at [144, 185] on icon at bounding box center [148, 189] width 12 height 12
click at [416, 142] on div at bounding box center [657, 299] width 816 height 516
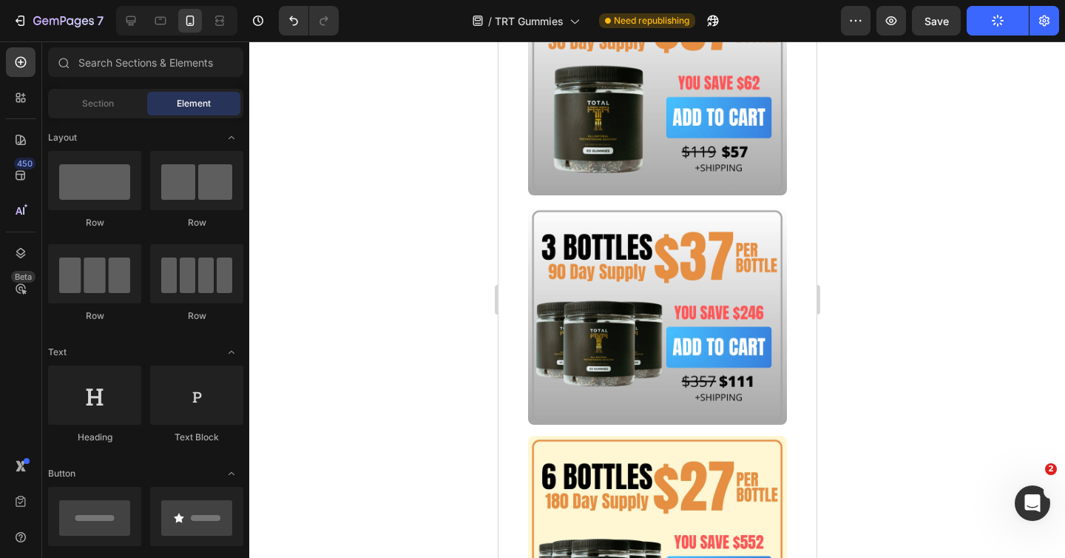
scroll to position [11651, 0]
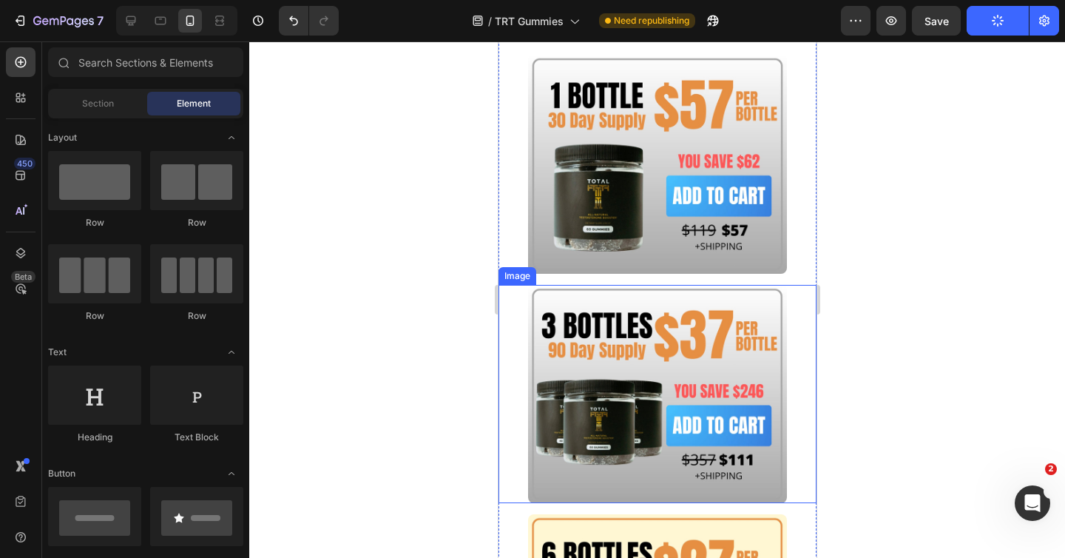
click at [662, 285] on img at bounding box center [656, 394] width 259 height 218
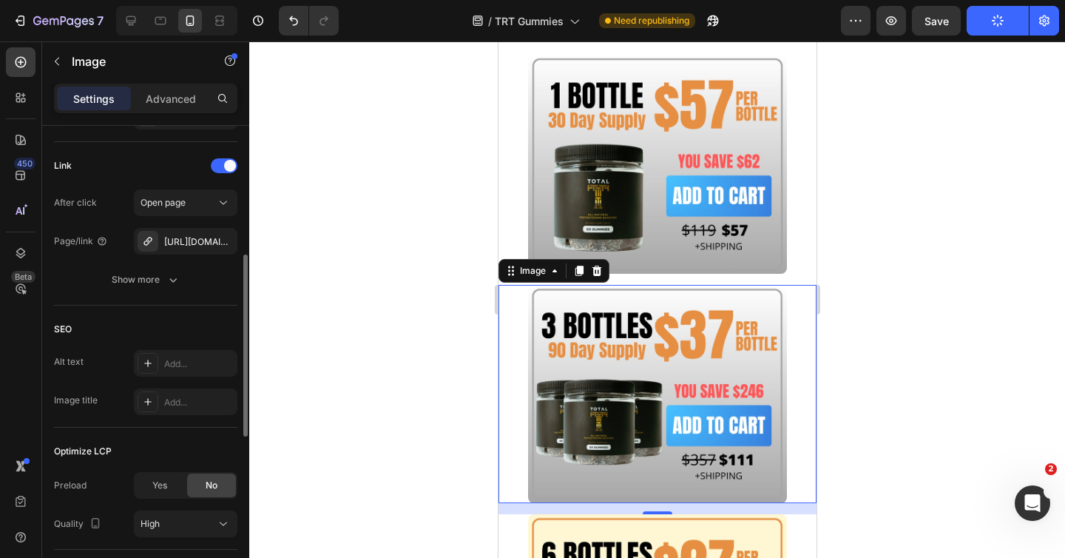
scroll to position [665, 0]
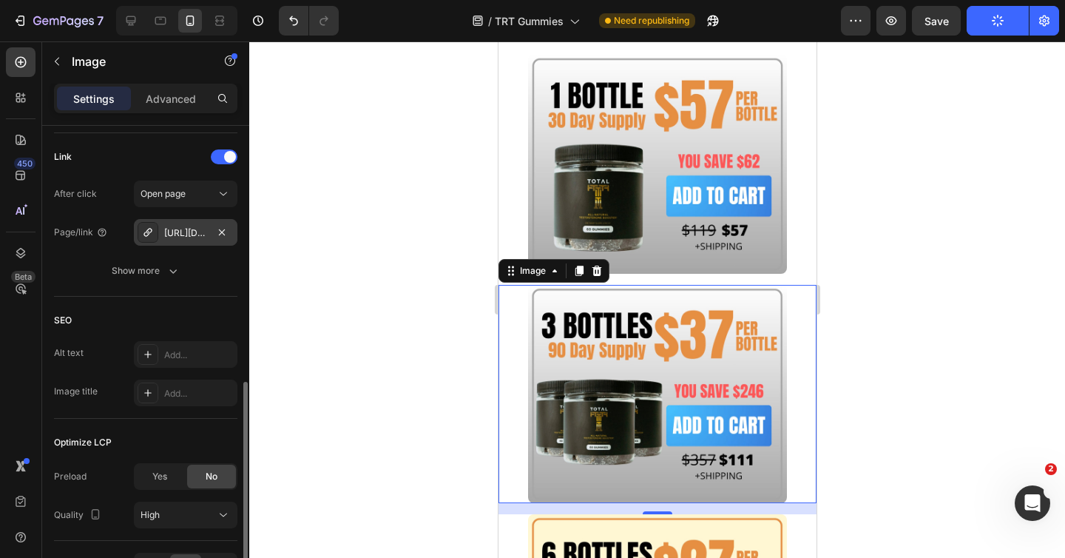
click at [140, 231] on div at bounding box center [148, 232] width 21 height 21
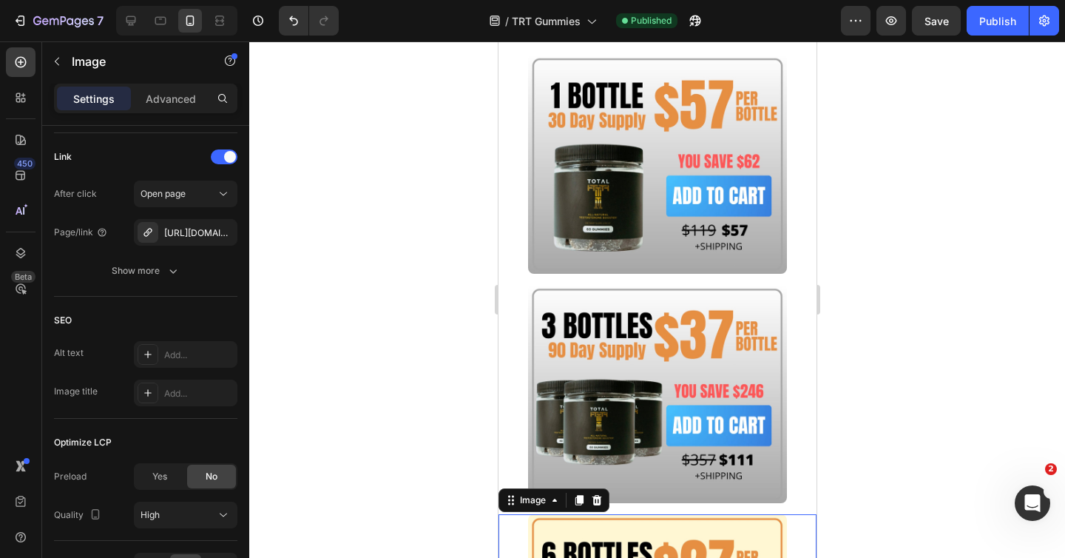
click at [184, 231] on div "[URL][DOMAIN_NAME]" at bounding box center [185, 232] width 43 height 13
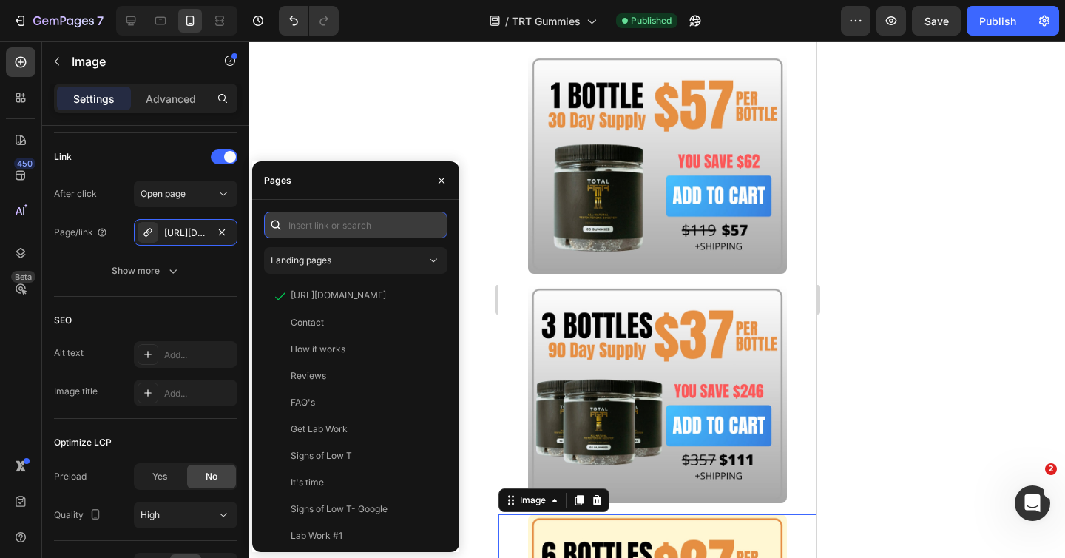
click at [334, 228] on input "text" at bounding box center [355, 224] width 183 height 27
paste input "[URL][DOMAIN_NAME]"
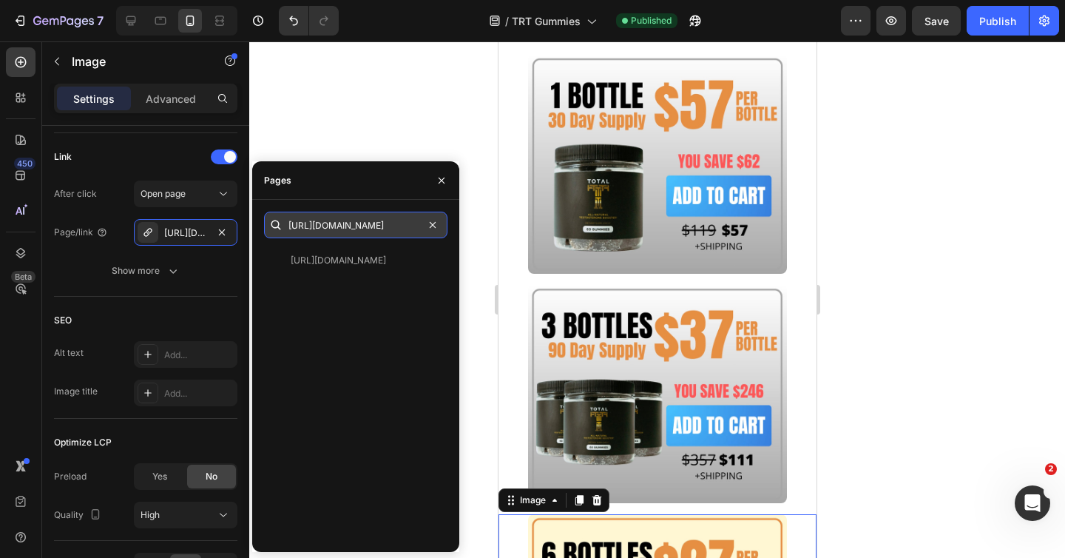
scroll to position [0, 189]
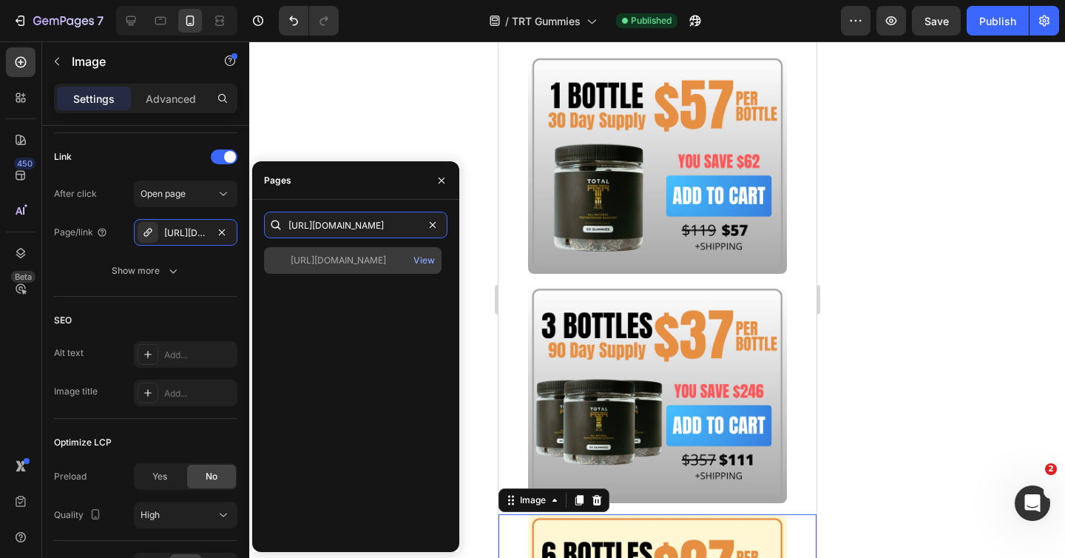
type input "[URL][DOMAIN_NAME]"
click at [330, 254] on div "[URL][DOMAIN_NAME]" at bounding box center [338, 260] width 95 height 13
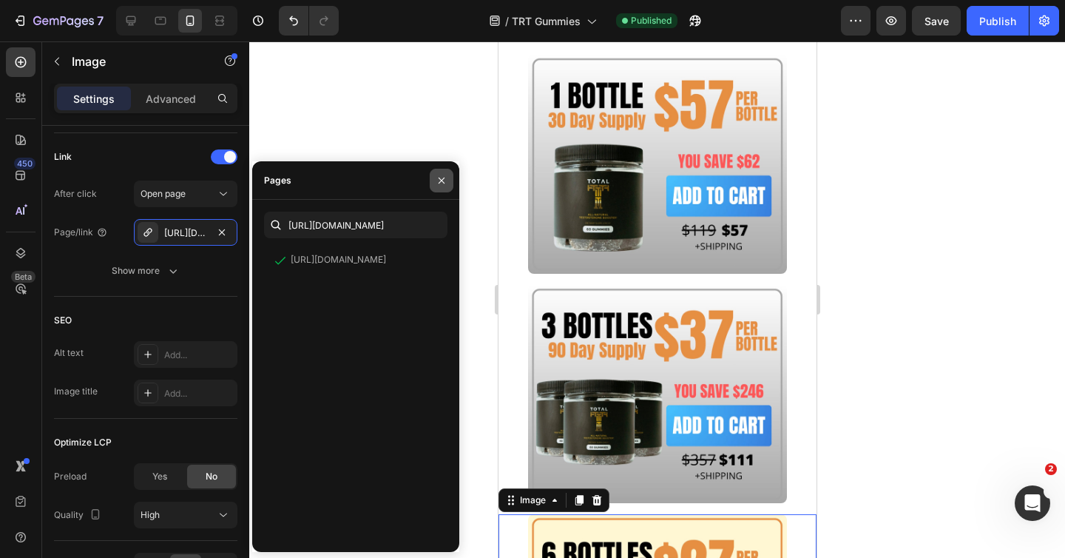
click at [443, 174] on icon "button" at bounding box center [442, 180] width 12 height 12
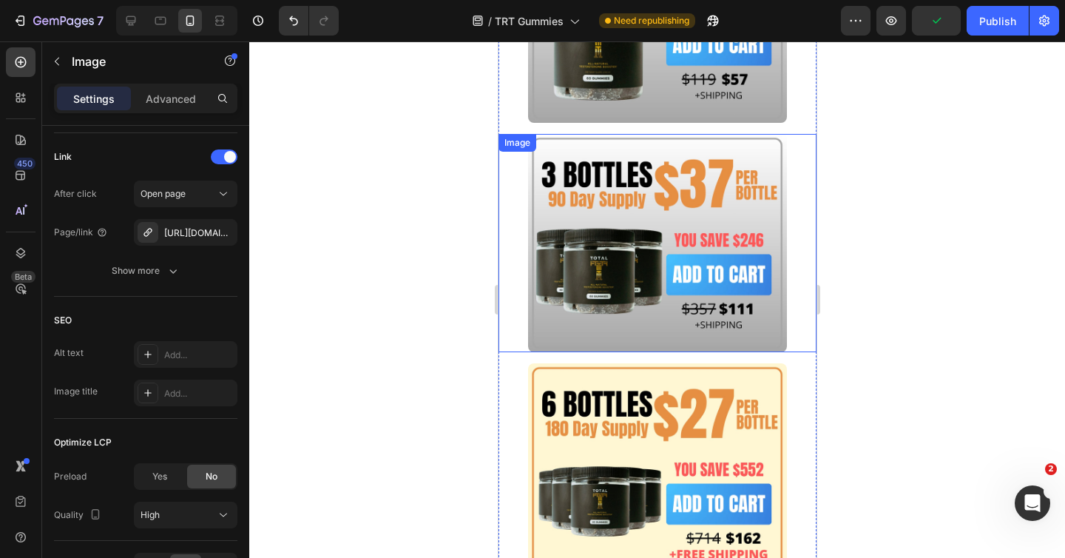
scroll to position [5591, 0]
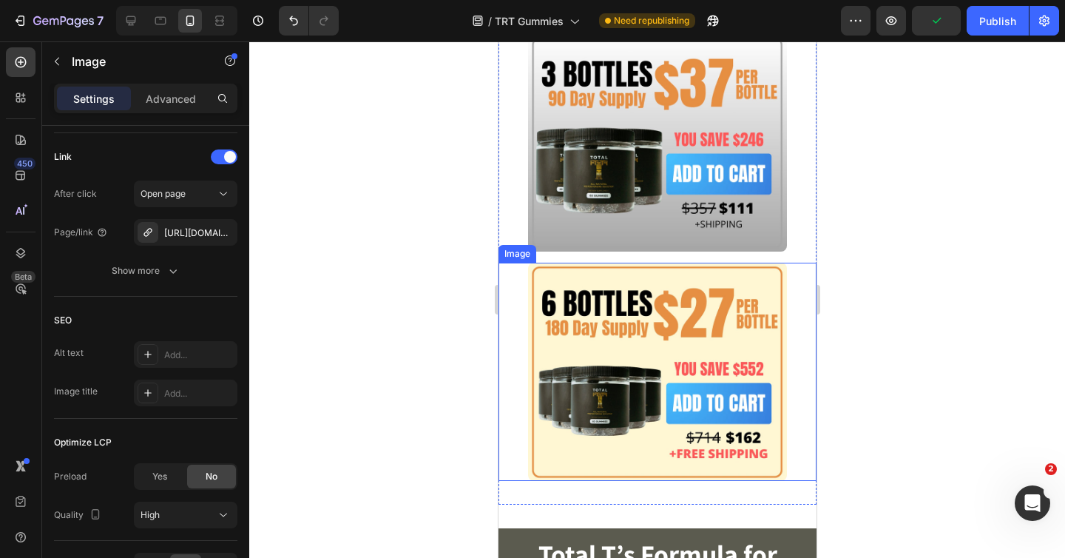
click at [605, 307] on img at bounding box center [656, 371] width 259 height 218
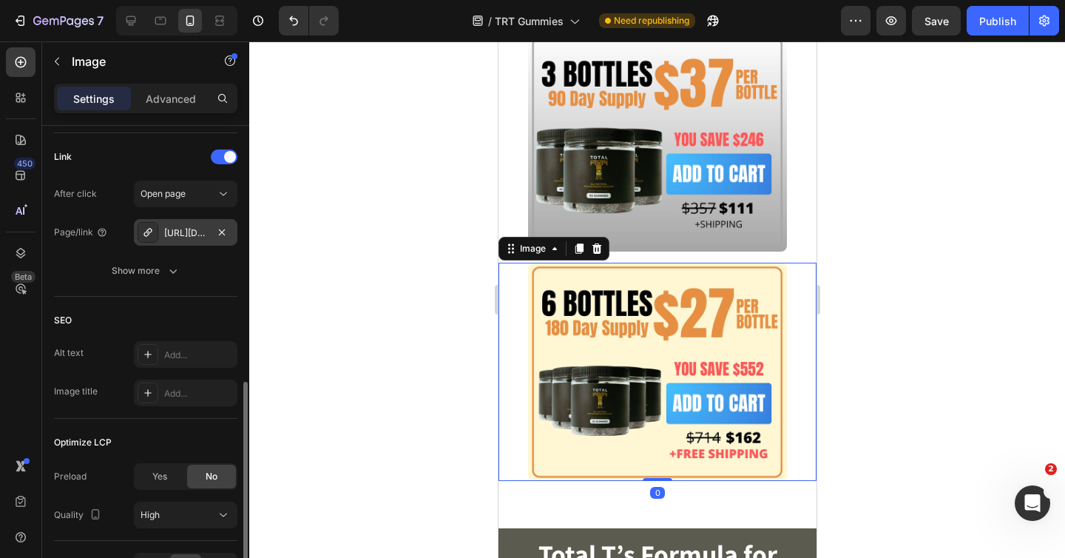
click at [184, 239] on div "[URL][DOMAIN_NAME]" at bounding box center [185, 232] width 43 height 13
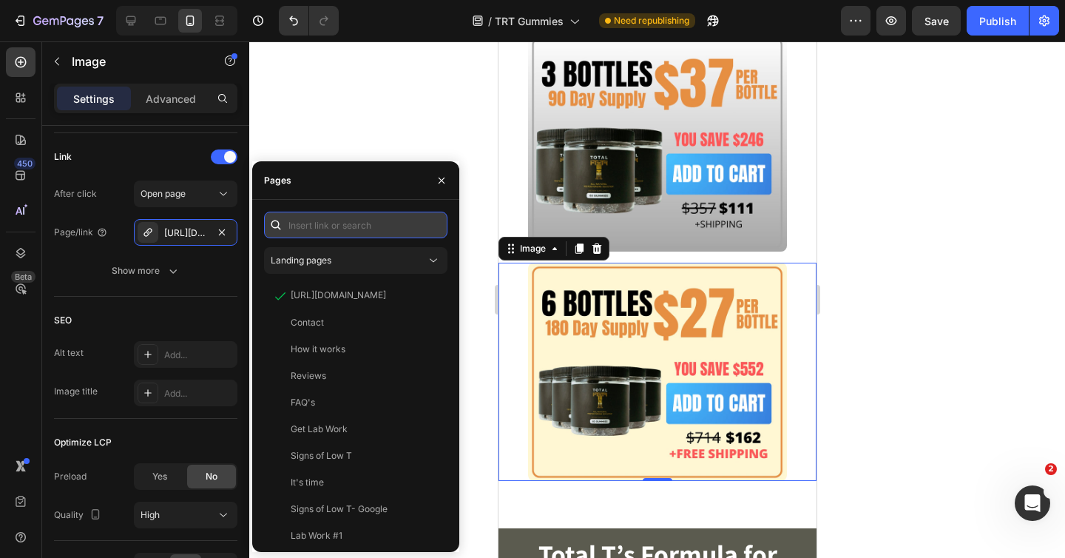
click at [311, 221] on input "text" at bounding box center [355, 224] width 183 height 27
paste input "[URL][DOMAIN_NAME]"
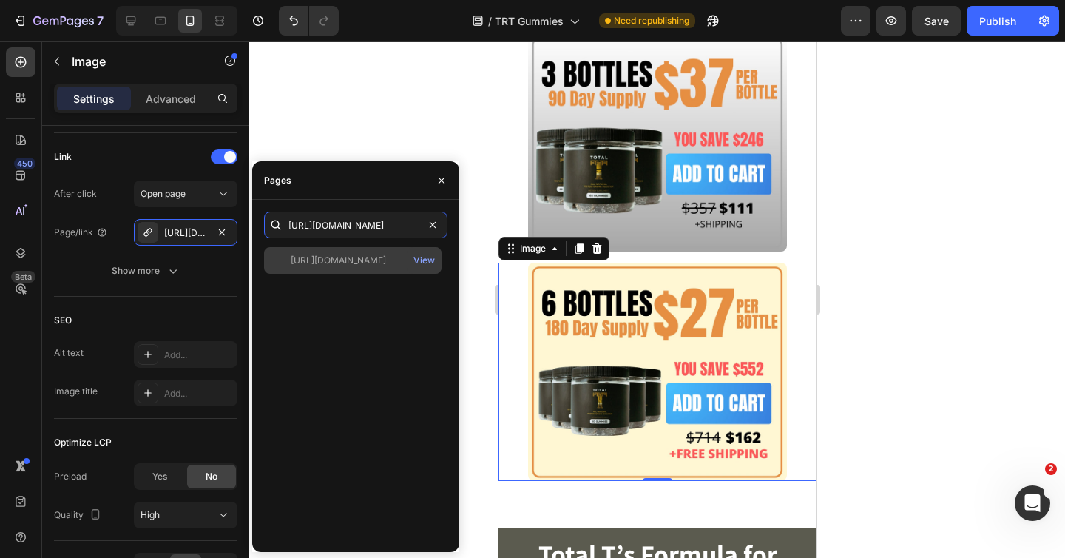
type input "[URL][DOMAIN_NAME]"
click at [353, 259] on div "[URL][DOMAIN_NAME]" at bounding box center [338, 260] width 95 height 13
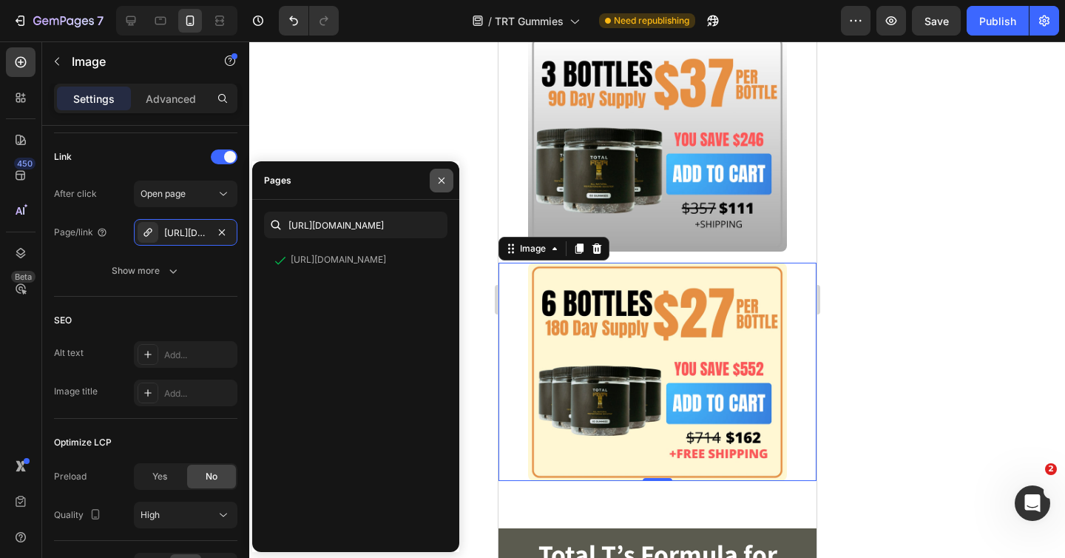
click at [439, 186] on button "button" at bounding box center [442, 181] width 24 height 24
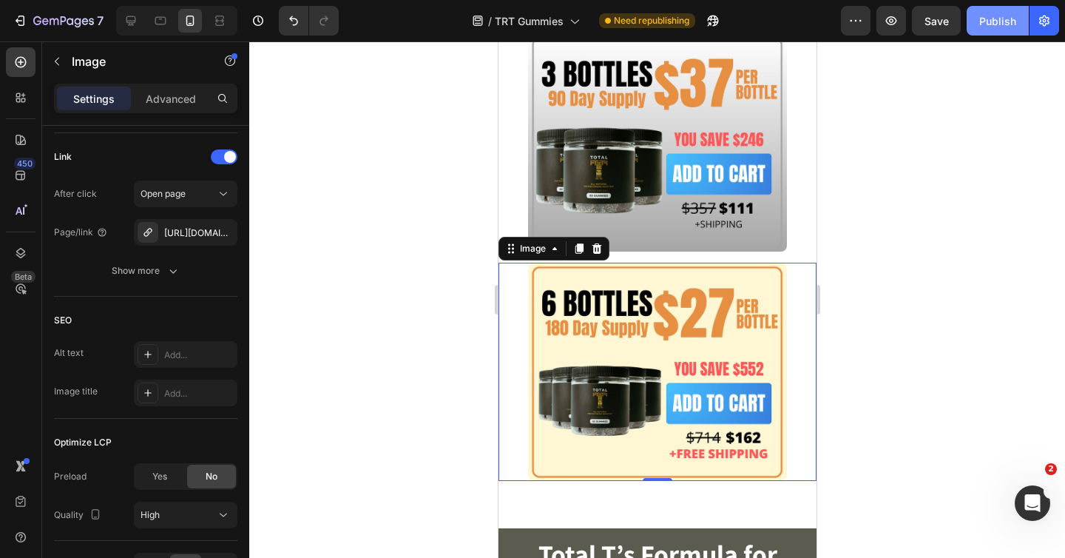
click at [998, 24] on div "Publish" at bounding box center [997, 21] width 37 height 16
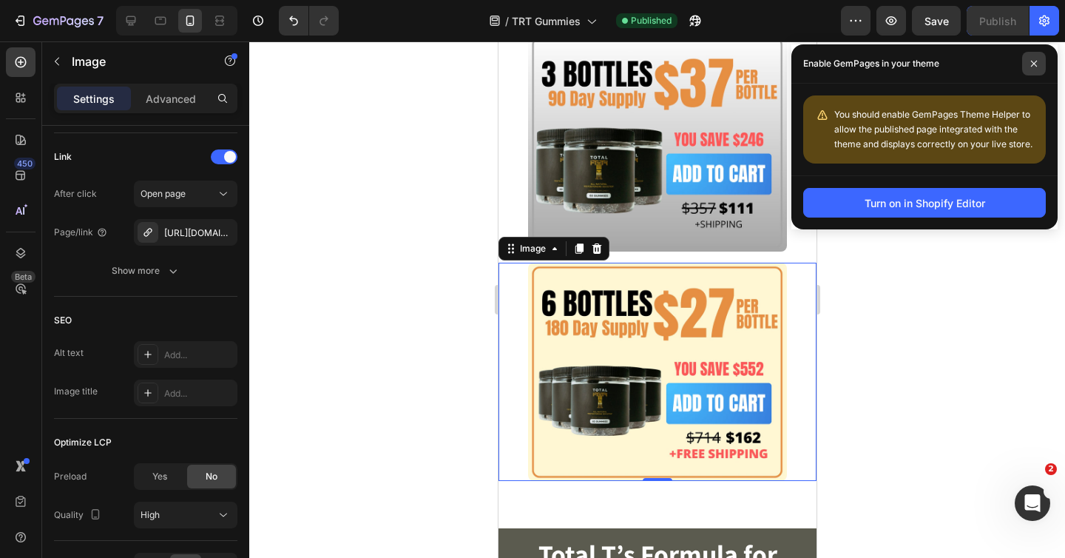
click at [1032, 64] on icon at bounding box center [1033, 63] width 7 height 7
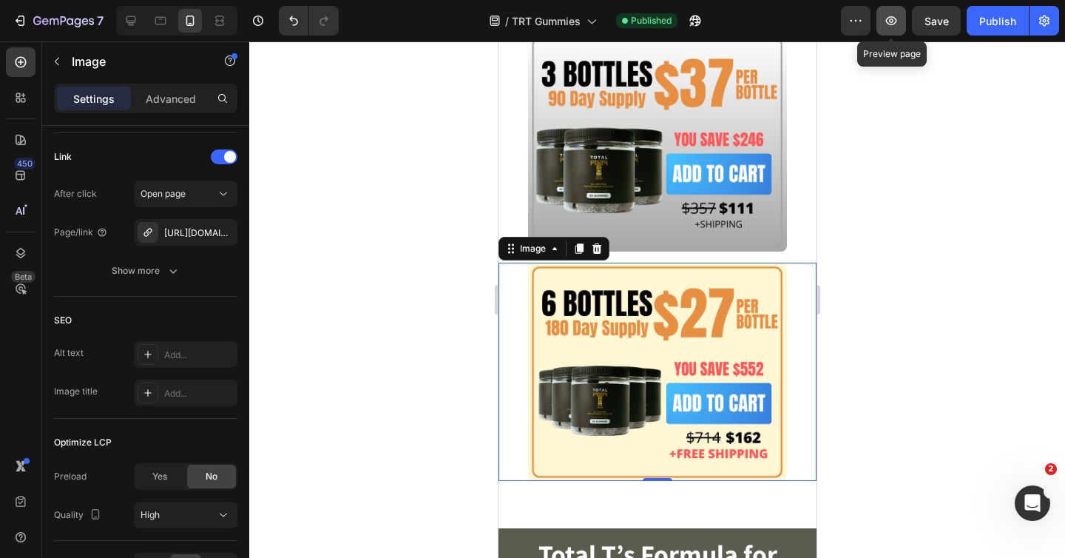
click at [891, 21] on icon "button" at bounding box center [891, 20] width 11 height 9
click at [853, 12] on button "button" at bounding box center [856, 21] width 30 height 30
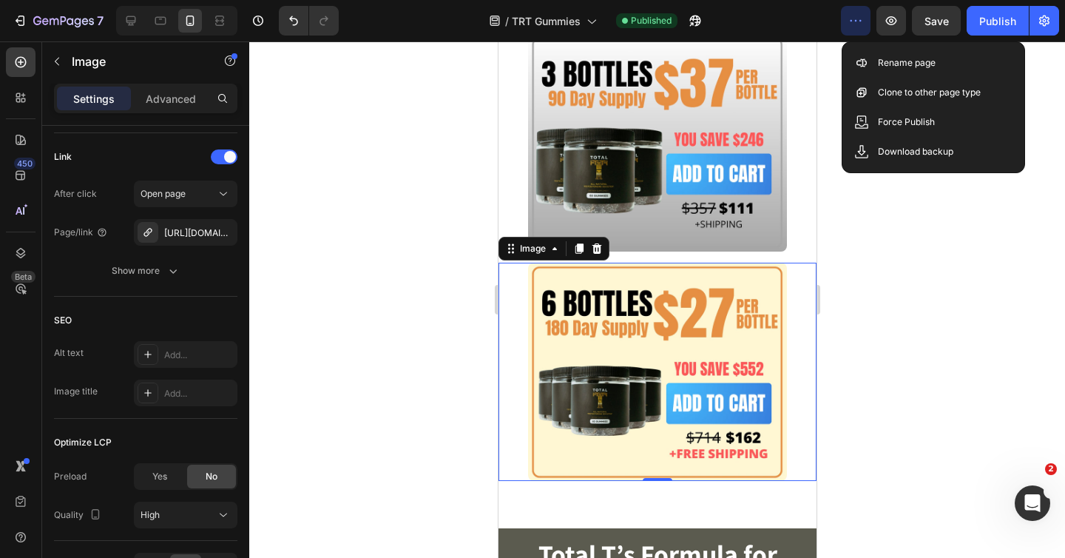
click at [853, 11] on button "button" at bounding box center [856, 21] width 30 height 30
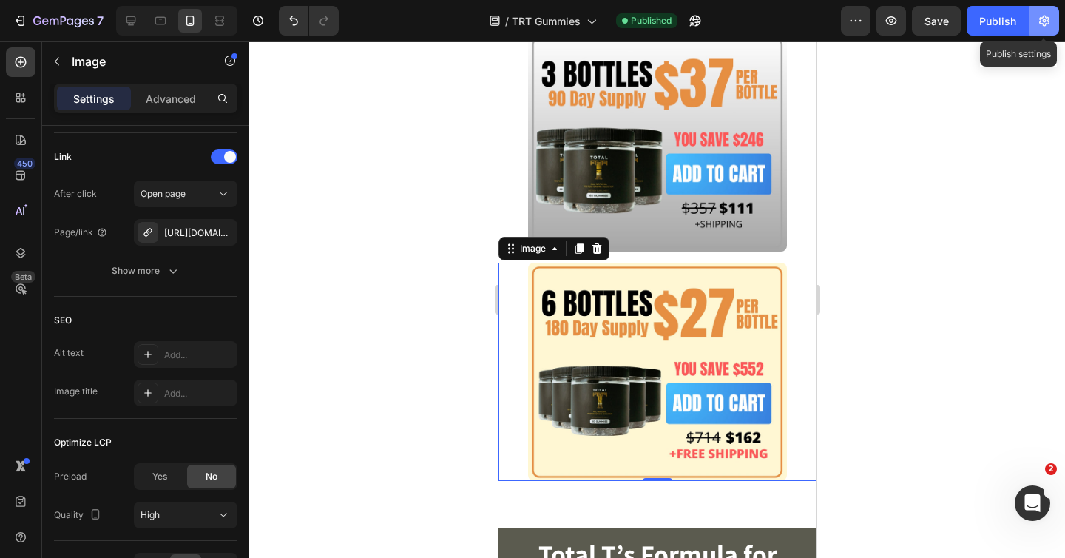
click at [1041, 12] on button "button" at bounding box center [1044, 21] width 30 height 30
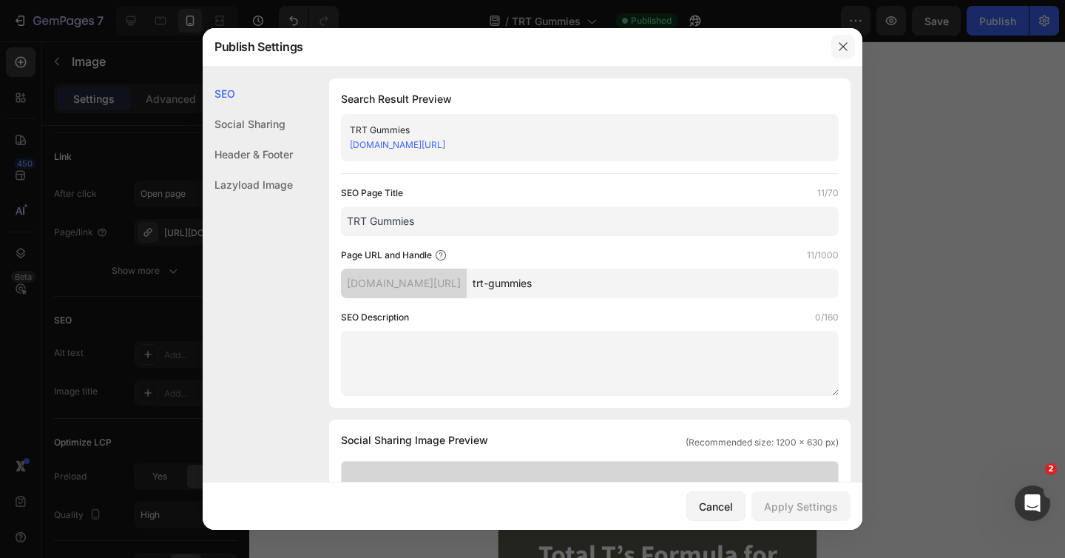
click at [844, 50] on icon "button" at bounding box center [843, 47] width 12 height 12
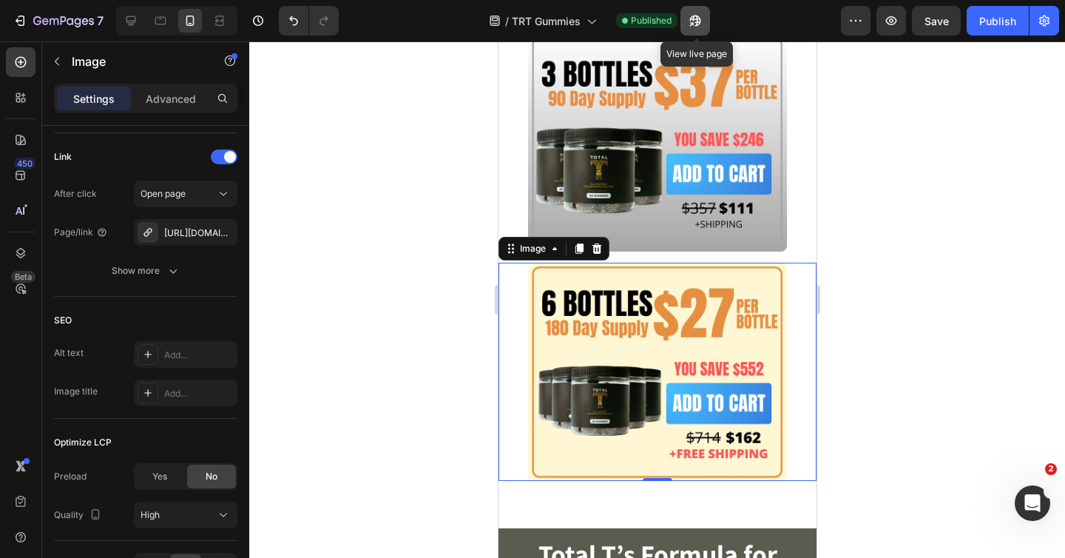
click at [699, 21] on icon "button" at bounding box center [695, 20] width 15 height 15
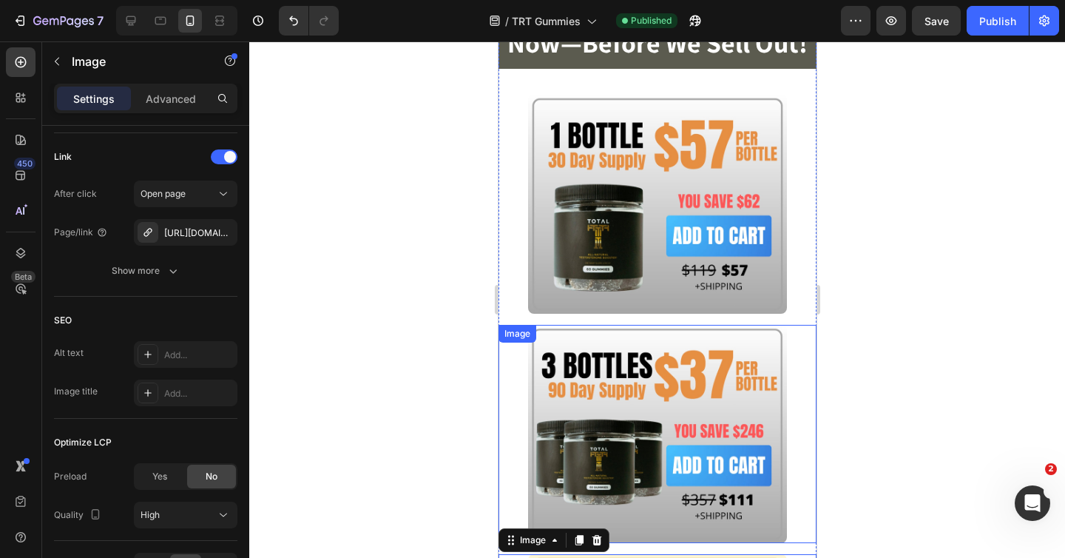
scroll to position [5251, 0]
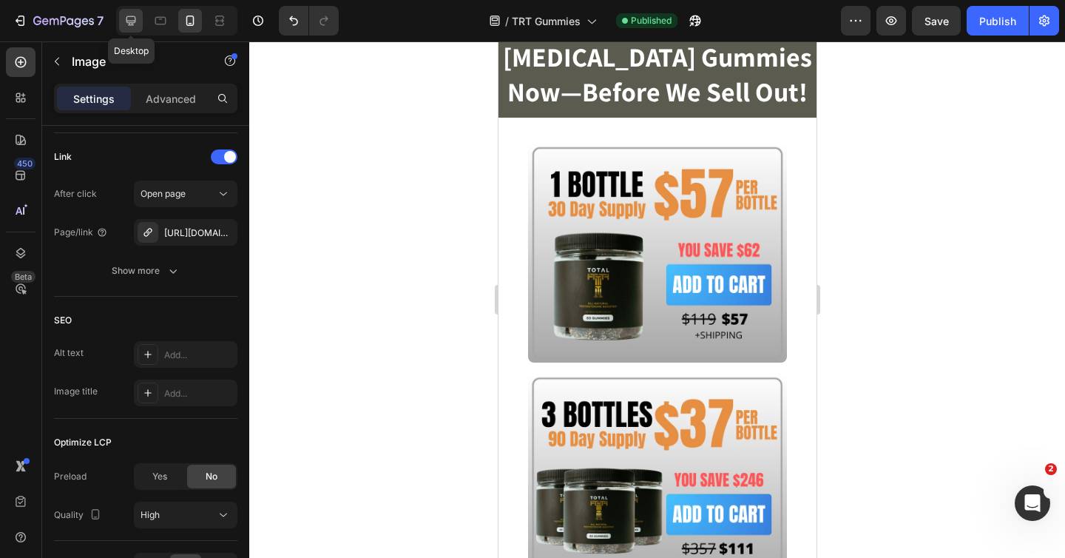
click at [131, 20] on icon at bounding box center [131, 21] width 10 height 10
type input "[URL][DOMAIN_NAME]"
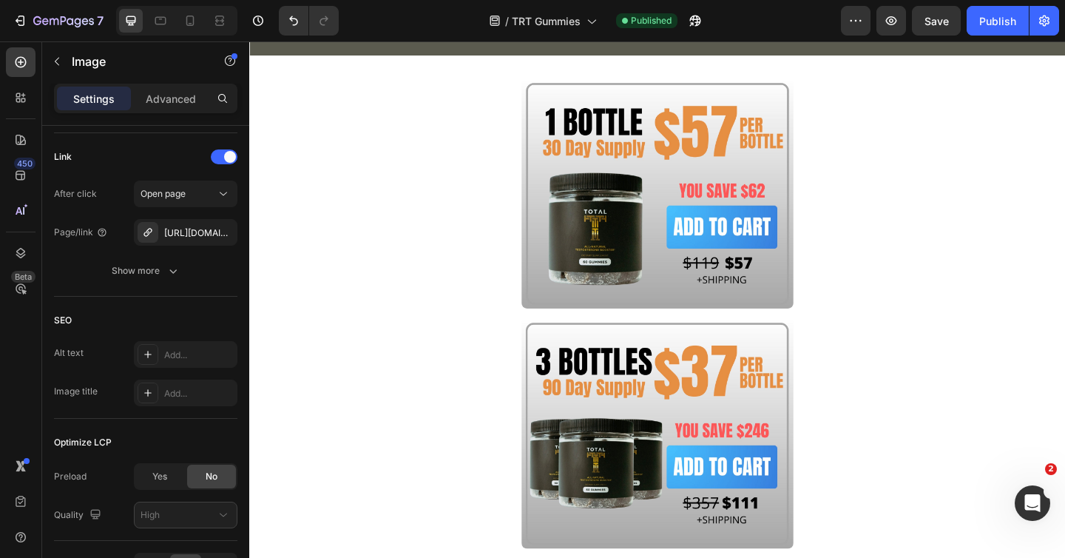
scroll to position [5588, 0]
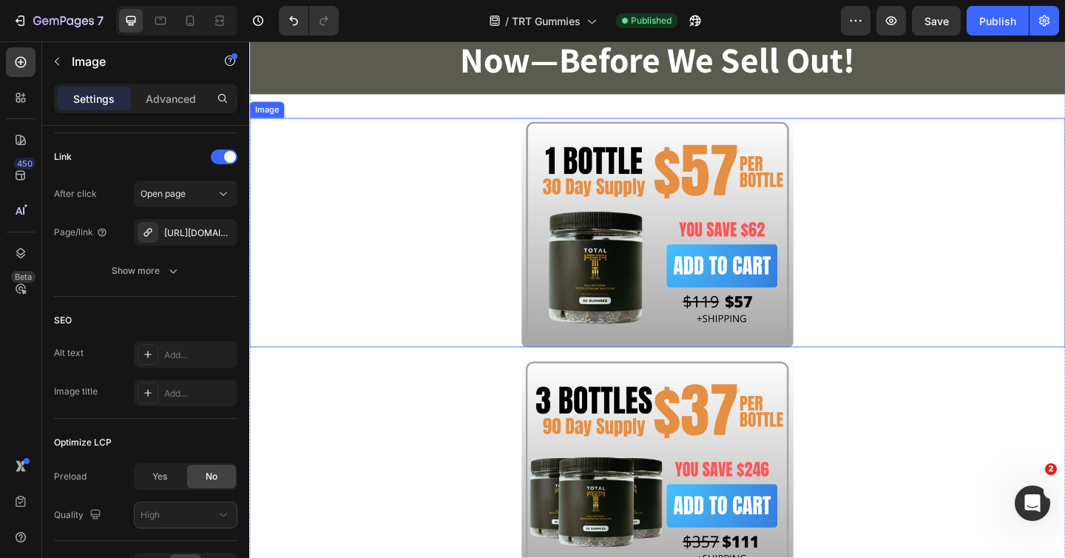
click at [671, 233] on img at bounding box center [693, 250] width 296 height 250
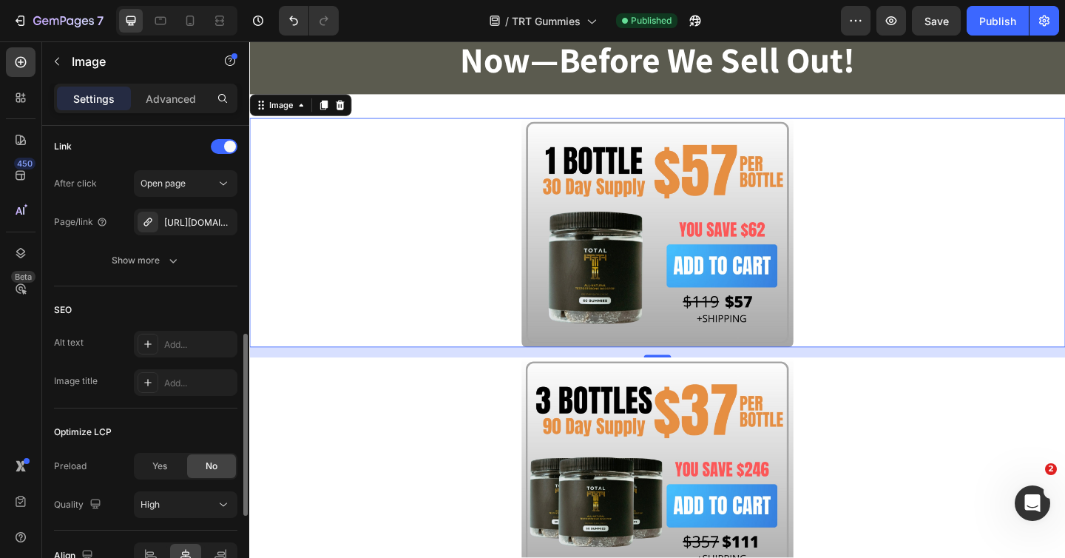
scroll to position [590, 0]
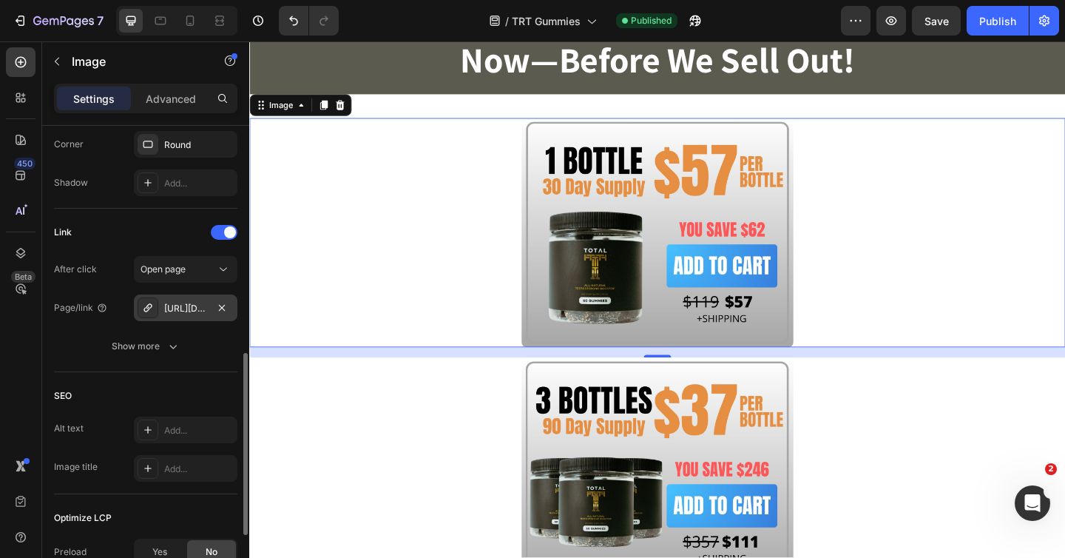
click at [181, 306] on div "[URL][DOMAIN_NAME]" at bounding box center [185, 308] width 43 height 13
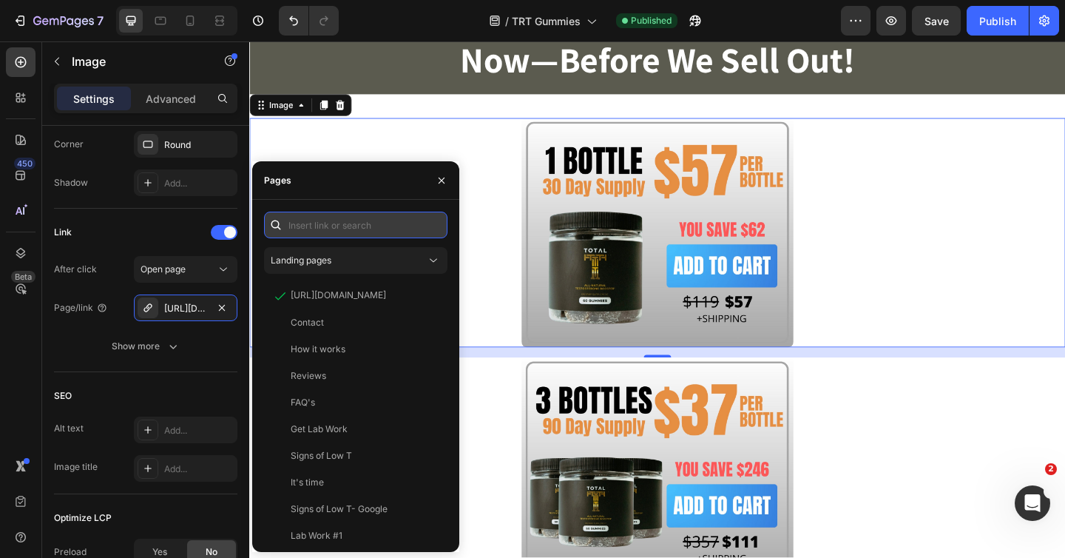
click at [360, 224] on input "text" at bounding box center [355, 224] width 183 height 27
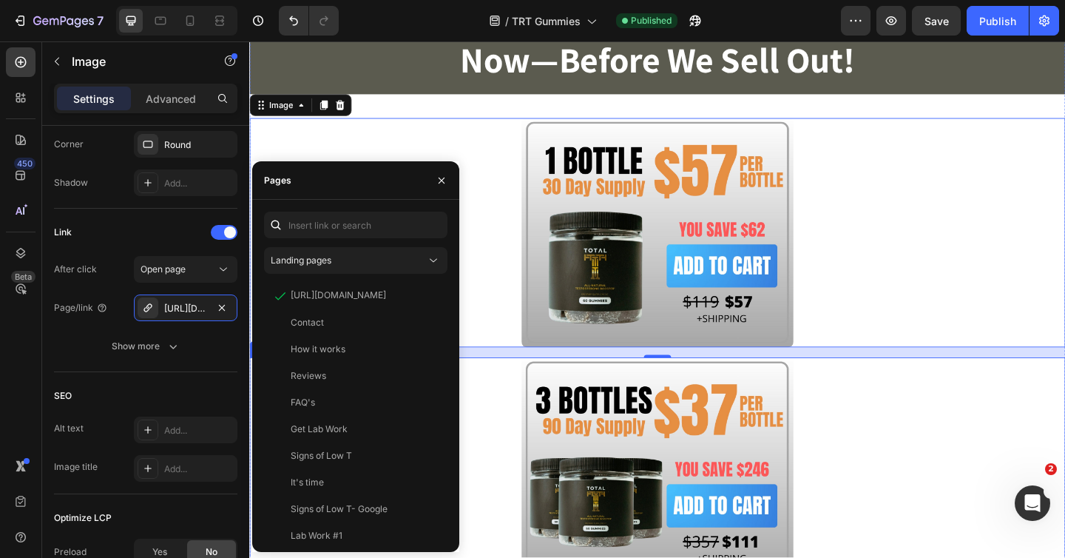
click at [765, 445] on img at bounding box center [693, 510] width 296 height 250
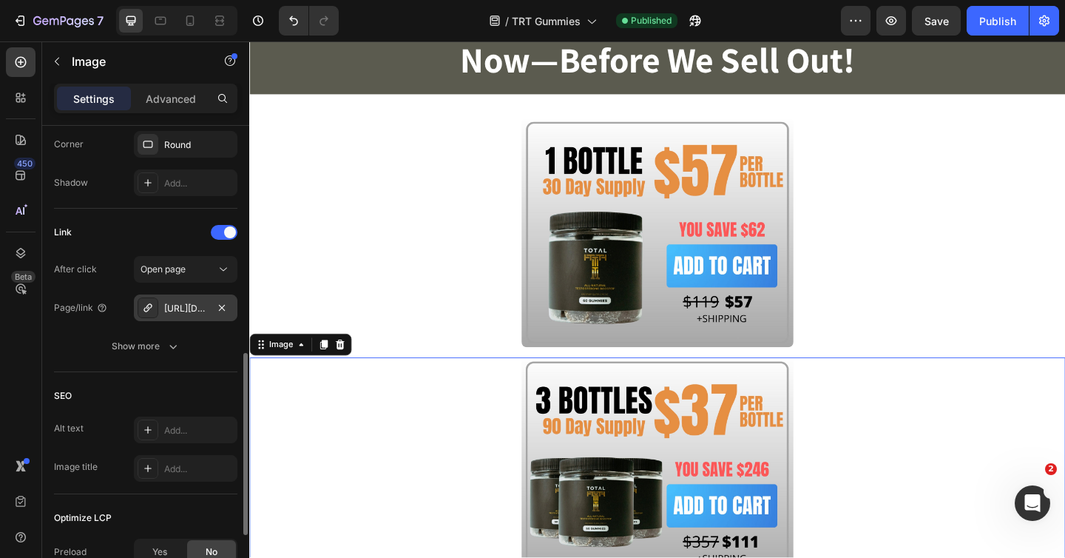
click at [153, 313] on icon at bounding box center [148, 308] width 12 height 12
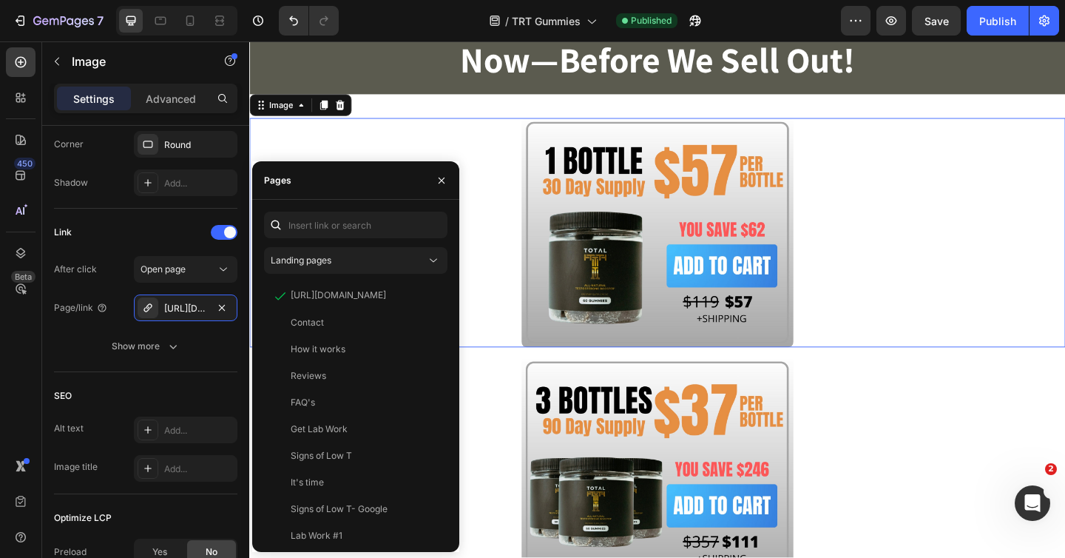
click at [653, 265] on img at bounding box center [693, 250] width 296 height 250
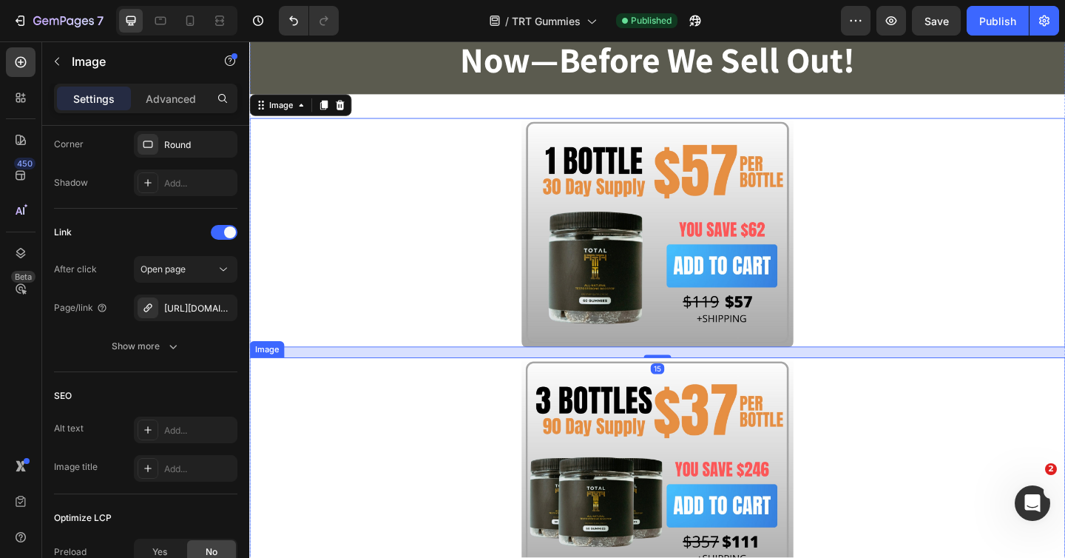
click at [619, 418] on img at bounding box center [693, 510] width 296 height 250
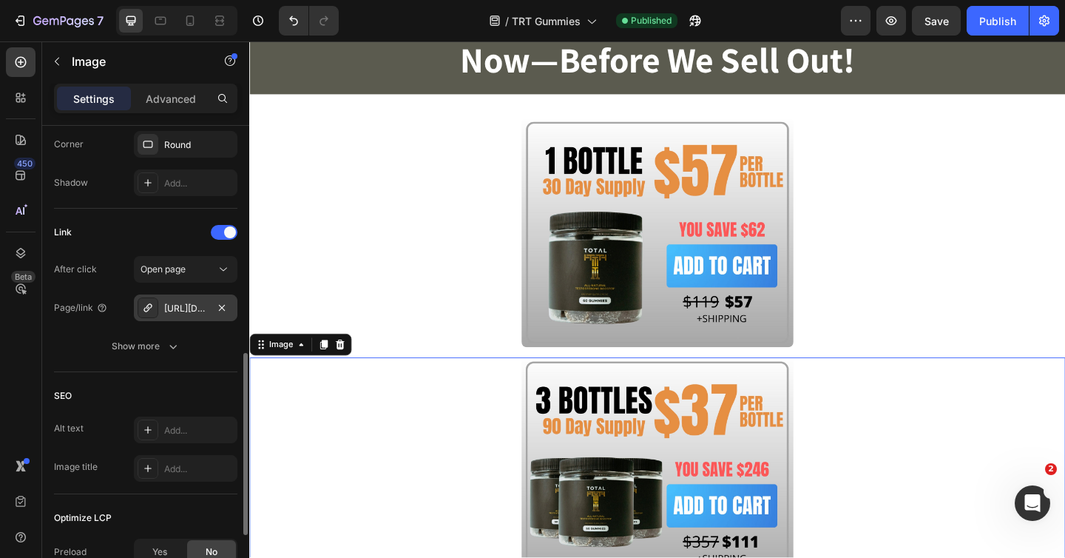
click at [146, 308] on icon at bounding box center [148, 308] width 12 height 12
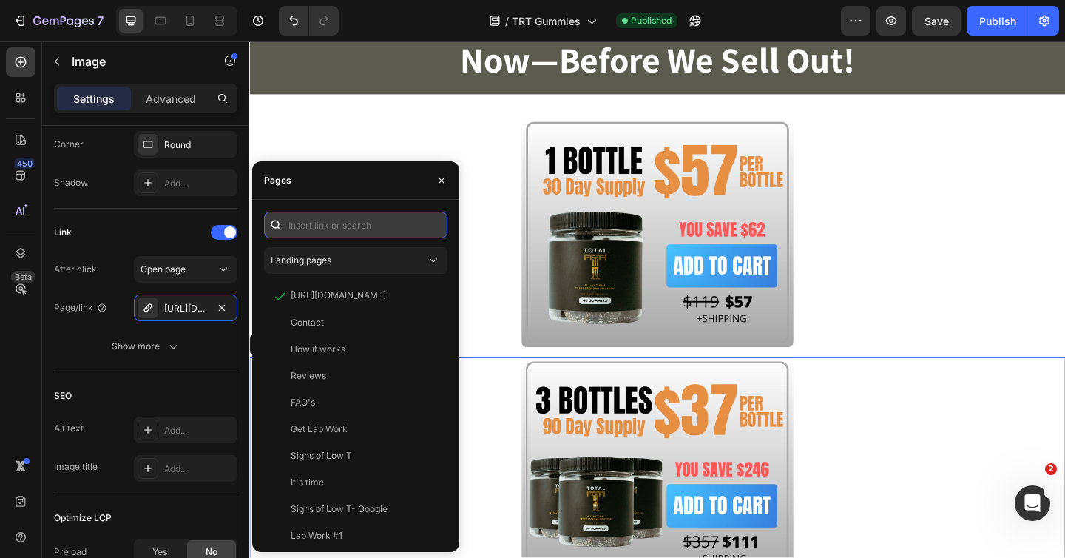
click at [367, 226] on input "text" at bounding box center [355, 224] width 183 height 27
paste input "[URL][DOMAIN_NAME]"
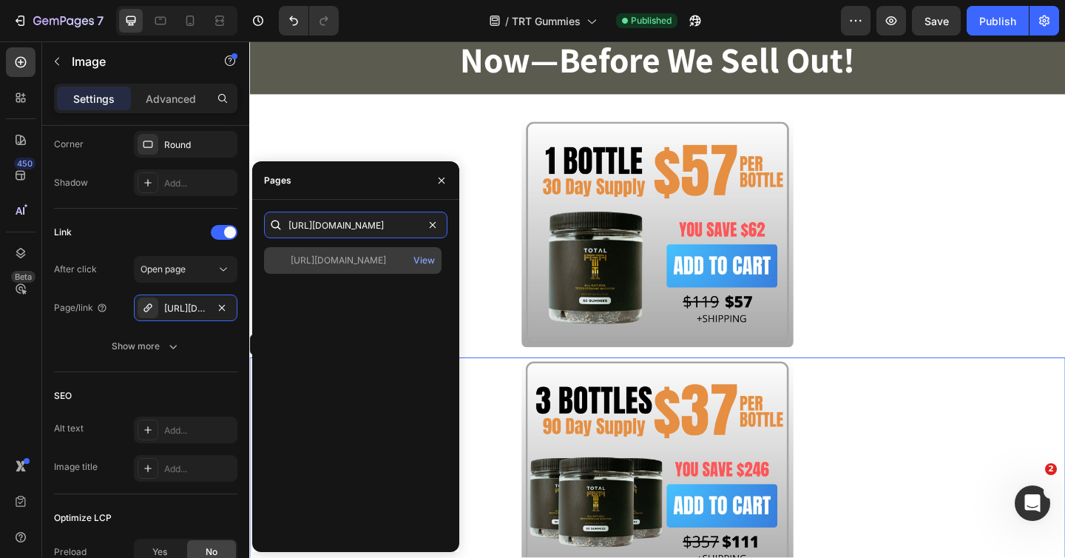
type input "[URL][DOMAIN_NAME]"
click at [366, 262] on div "[URL][DOMAIN_NAME]" at bounding box center [338, 260] width 95 height 13
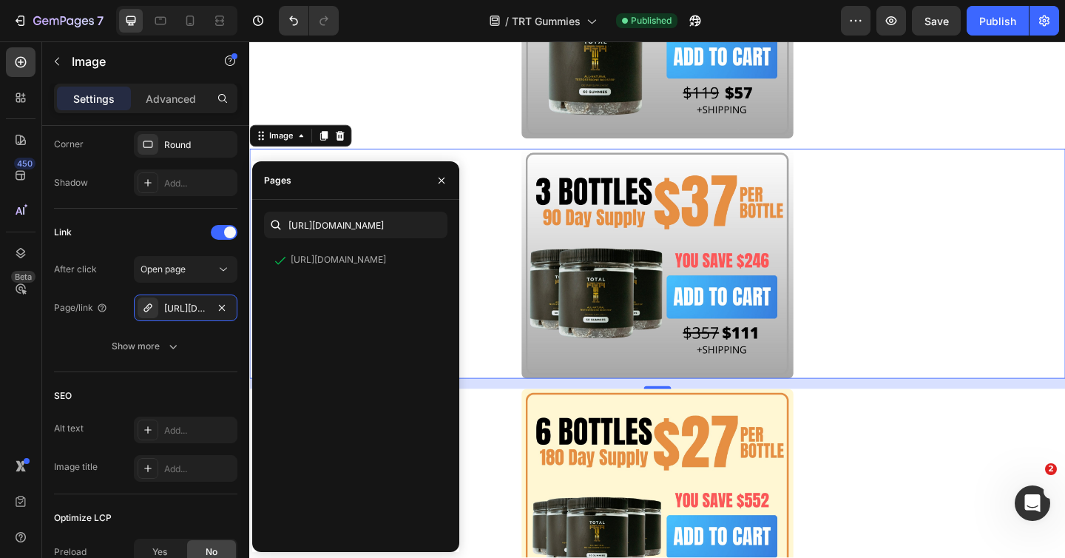
scroll to position [5906, 0]
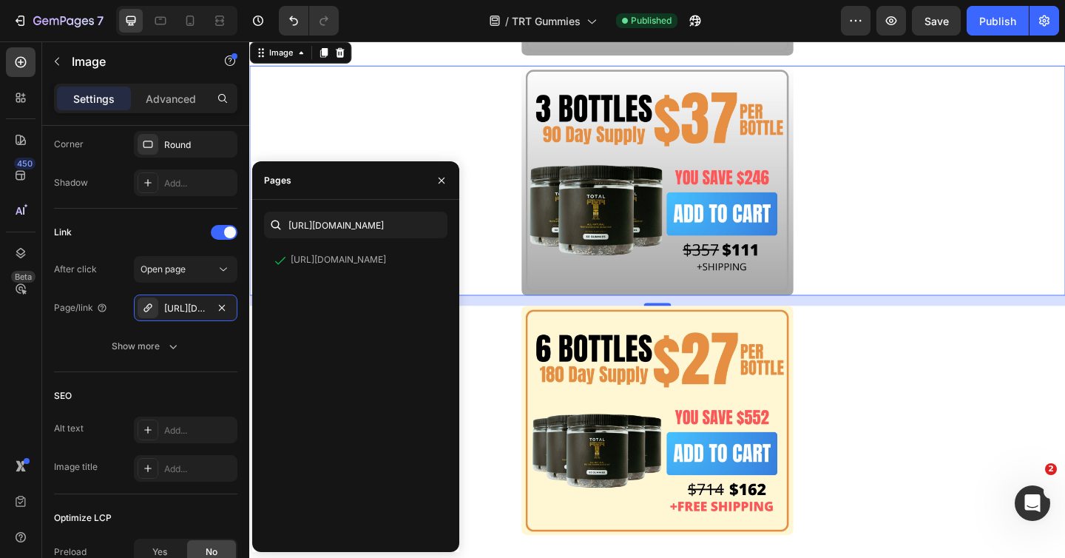
click at [688, 466] on img at bounding box center [693, 454] width 296 height 250
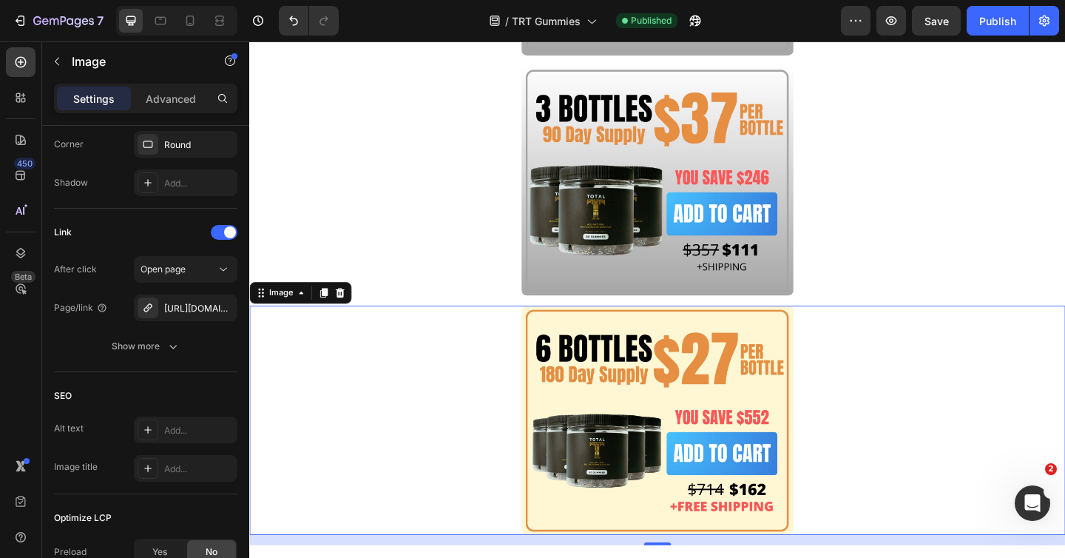
click at [668, 470] on img at bounding box center [693, 454] width 296 height 250
click at [152, 307] on icon at bounding box center [148, 308] width 12 height 12
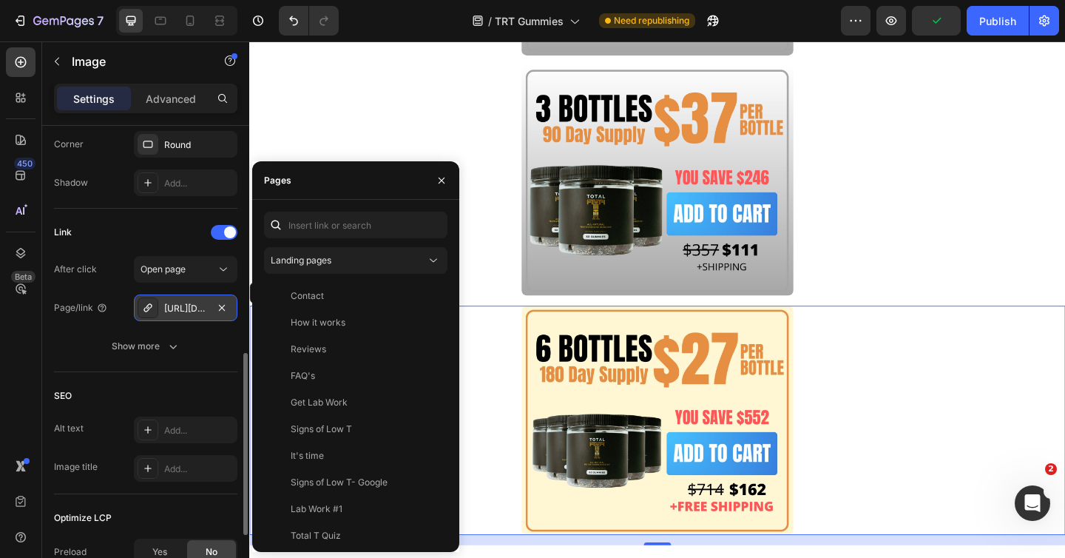
click at [177, 302] on div "[URL][DOMAIN_NAME]" at bounding box center [185, 308] width 43 height 13
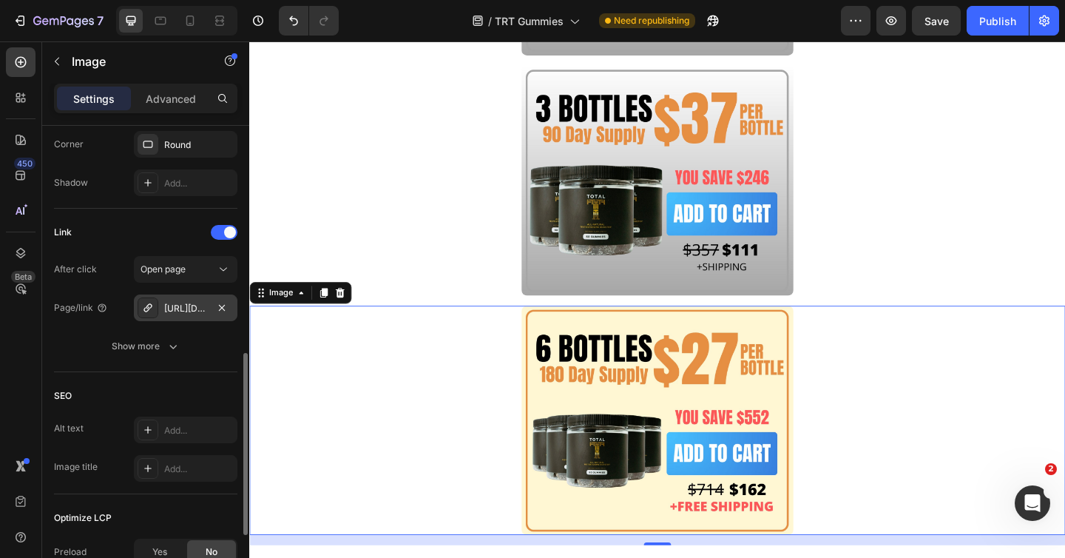
click at [197, 310] on div "[URL][DOMAIN_NAME]" at bounding box center [185, 308] width 43 height 13
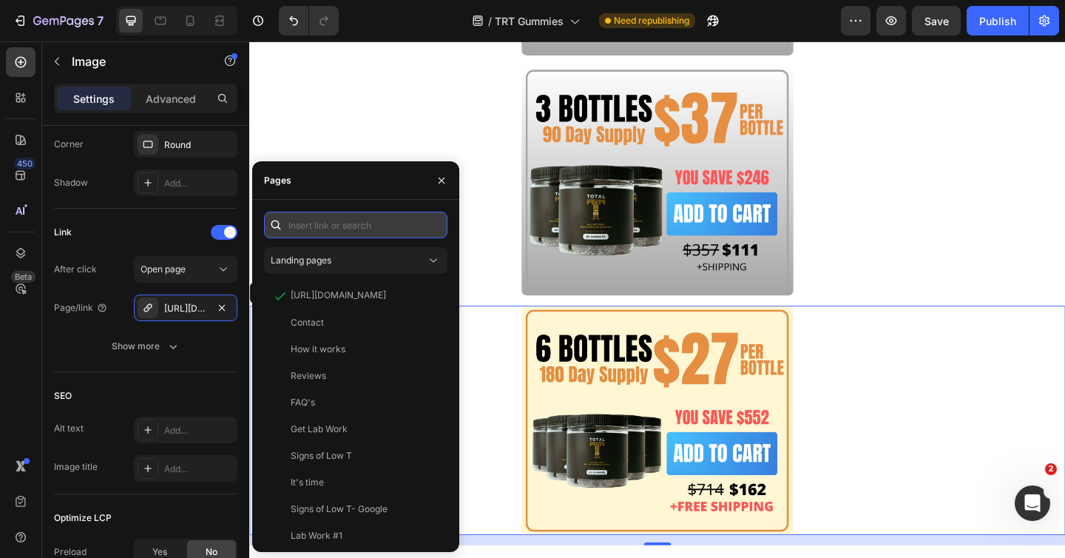
paste input "[URL][DOMAIN_NAME]"
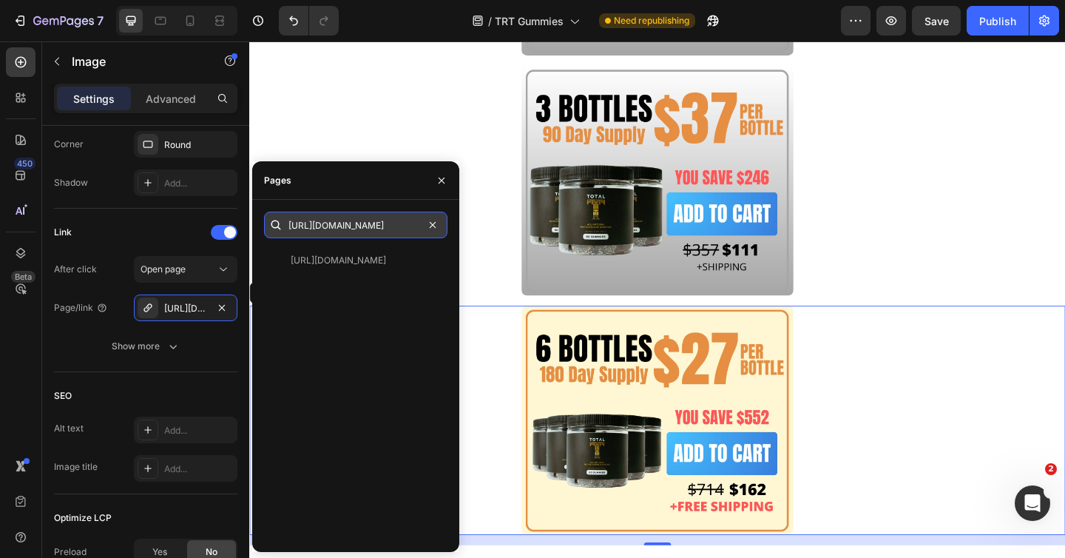
scroll to position [0, 189]
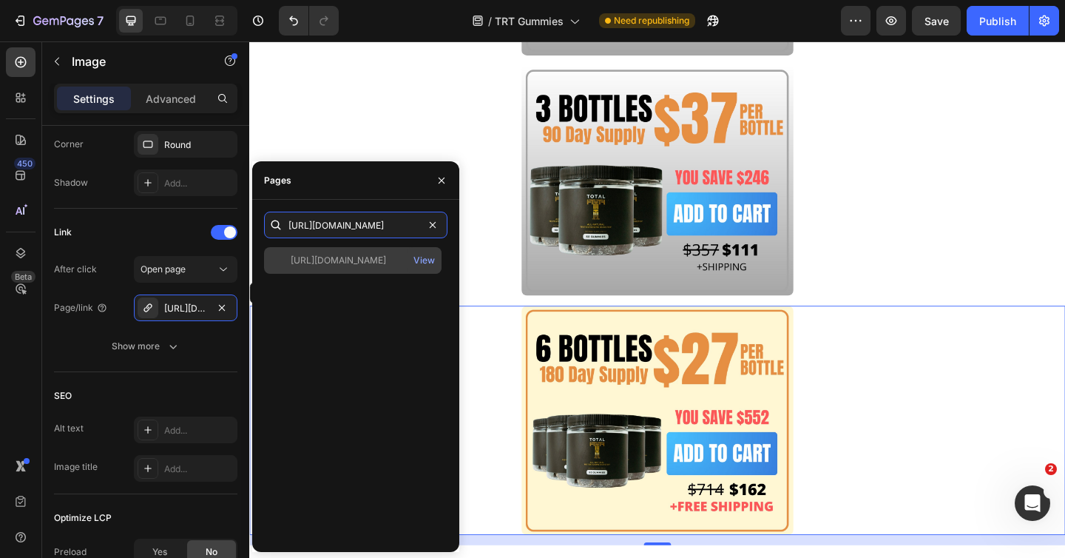
type input "[URL][DOMAIN_NAME]"
click at [360, 251] on div "[URL][DOMAIN_NAME] View" at bounding box center [352, 260] width 177 height 27
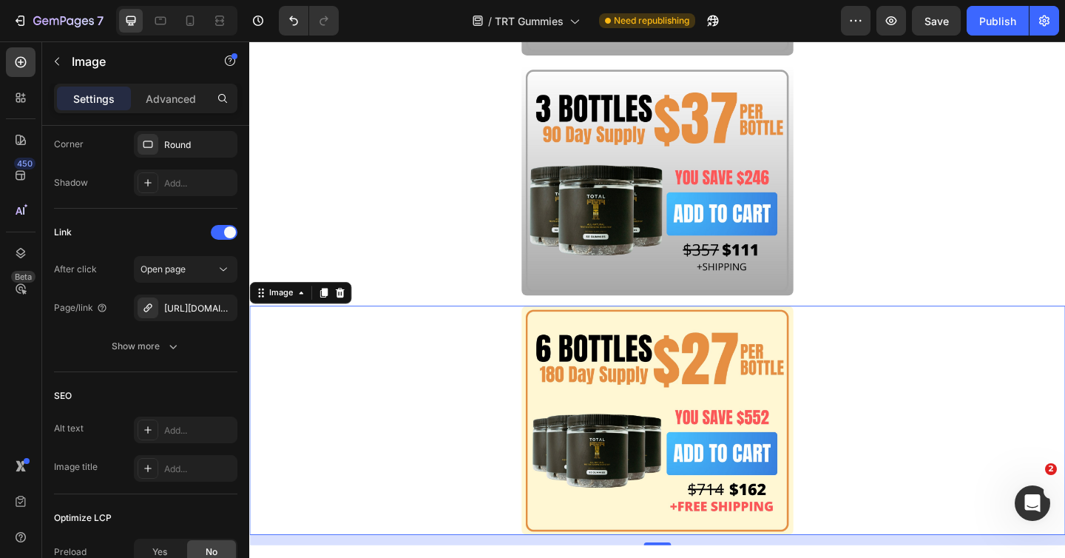
click at [924, 462] on link at bounding box center [692, 454] width 887 height 250
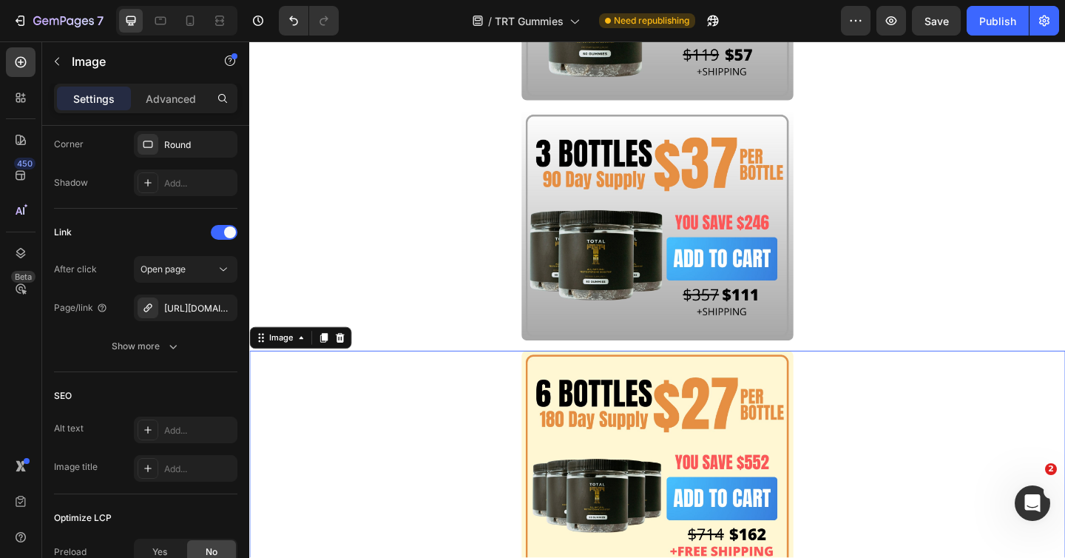
scroll to position [5855, 0]
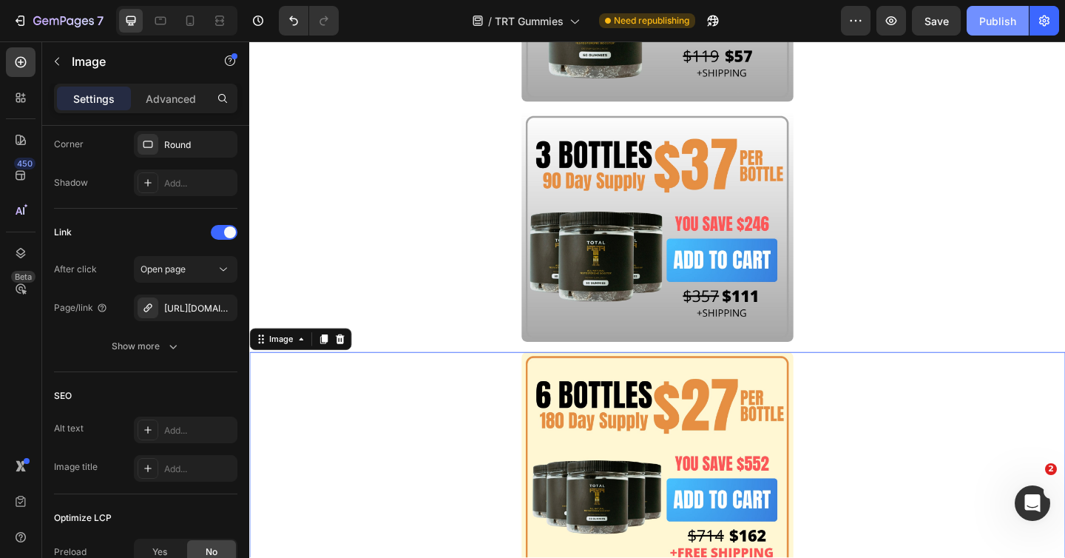
click at [997, 27] on div "Publish" at bounding box center [997, 21] width 37 height 16
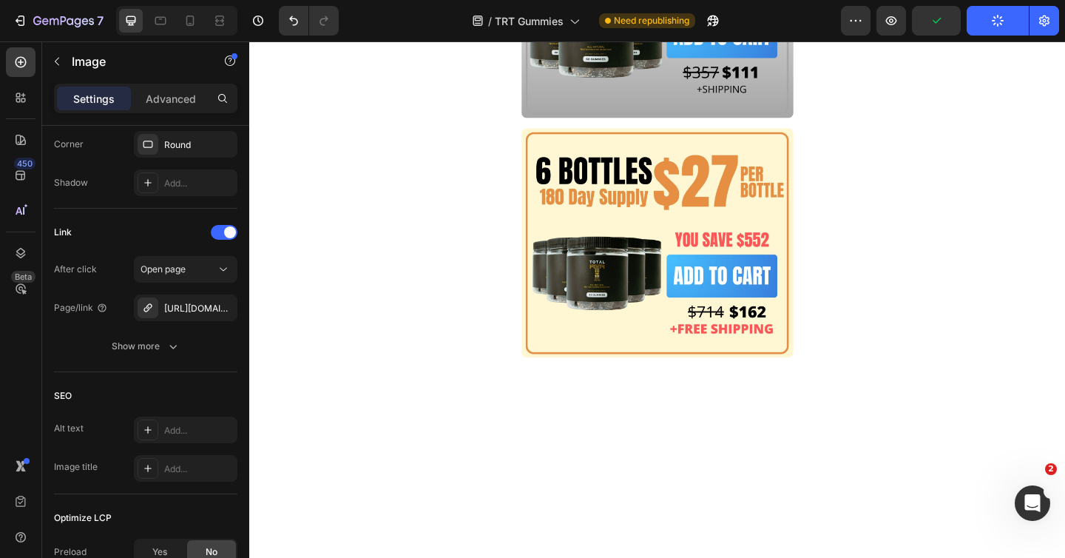
scroll to position [9926, 0]
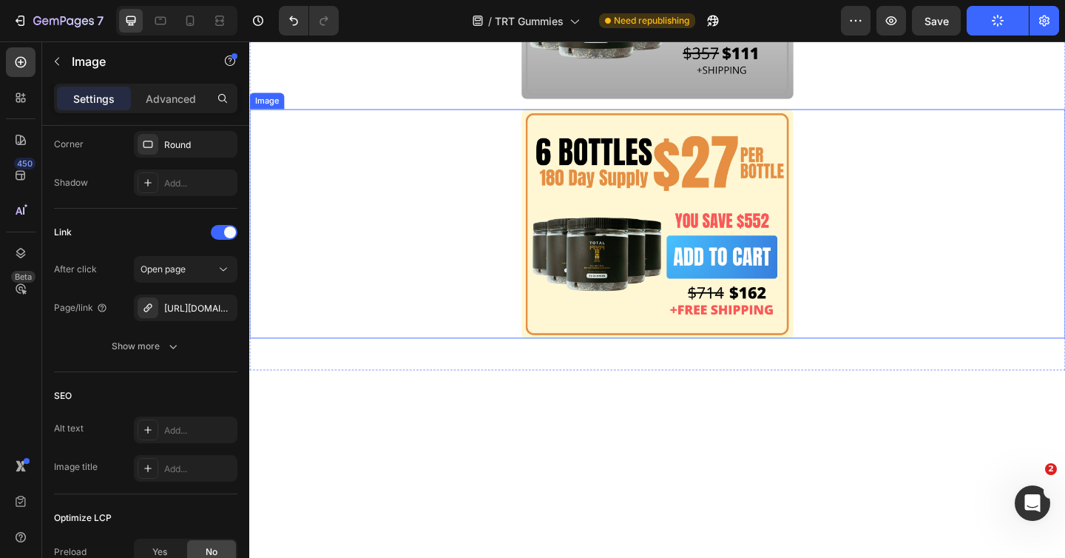
click at [733, 365] on img at bounding box center [693, 240] width 296 height 250
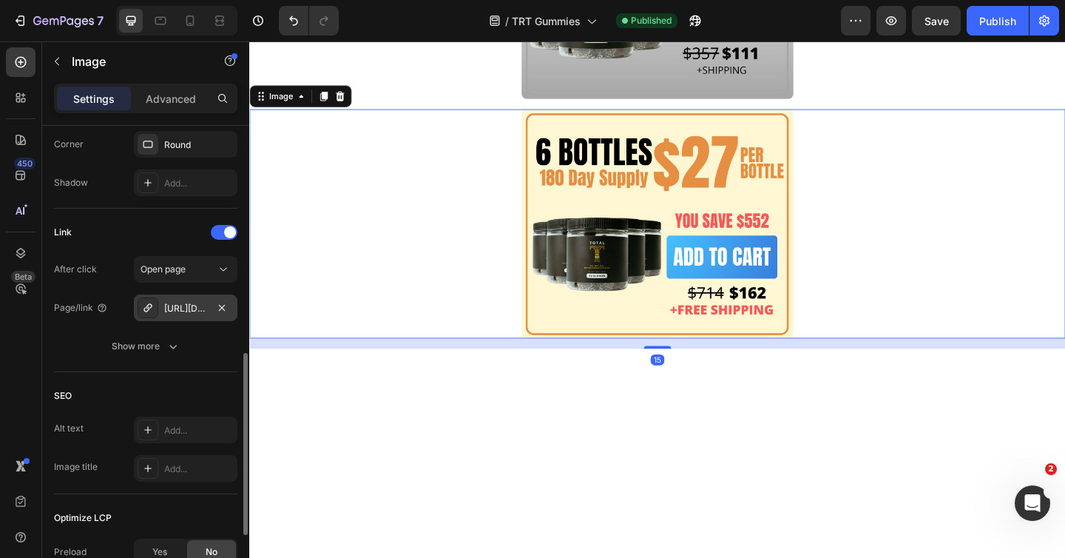
click at [186, 302] on div "[URL][DOMAIN_NAME]" at bounding box center [185, 308] width 43 height 13
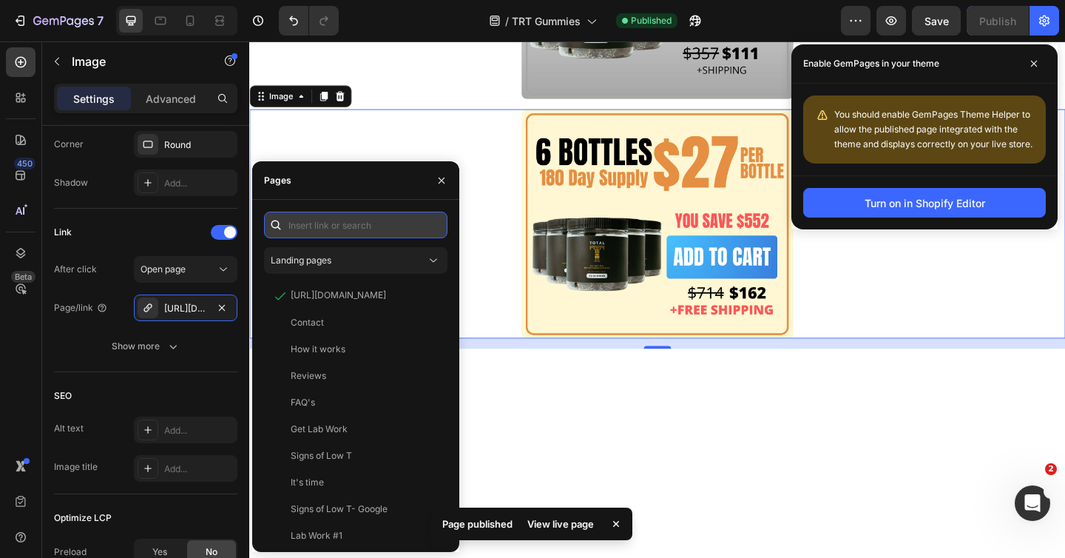
click at [376, 231] on input "text" at bounding box center [355, 224] width 183 height 27
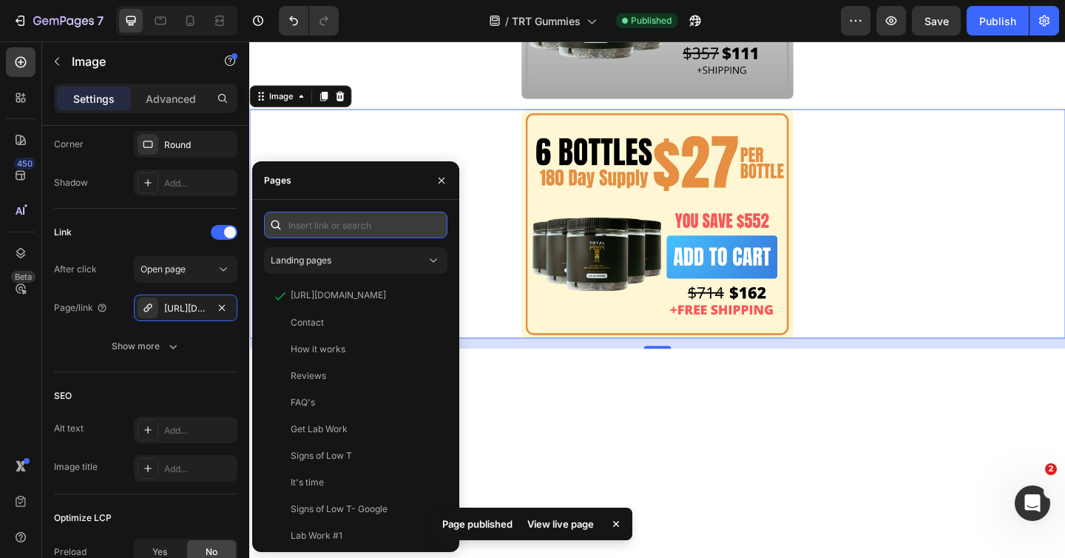
paste input "[URL][DOMAIN_NAME]"
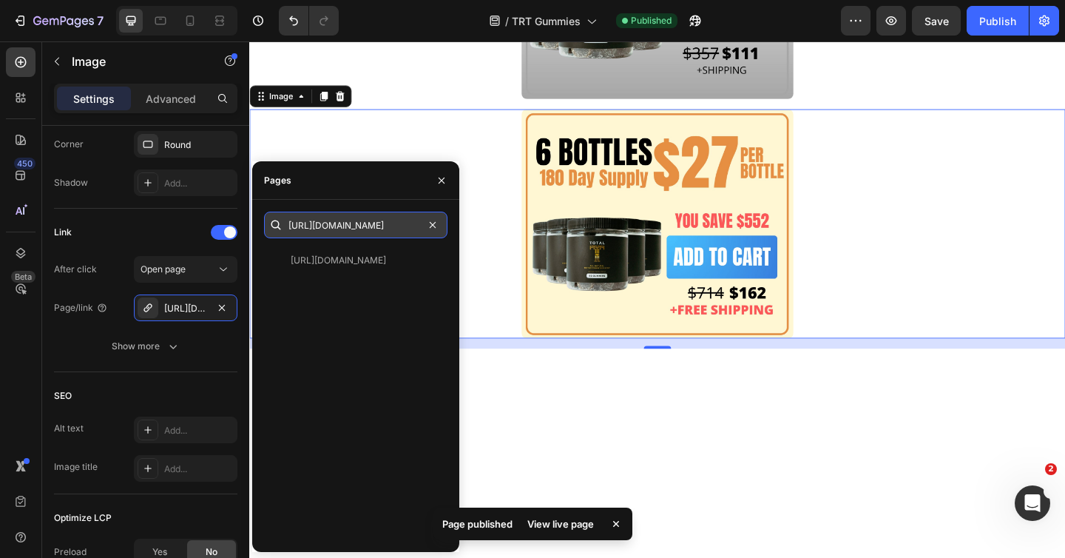
scroll to position [0, 189]
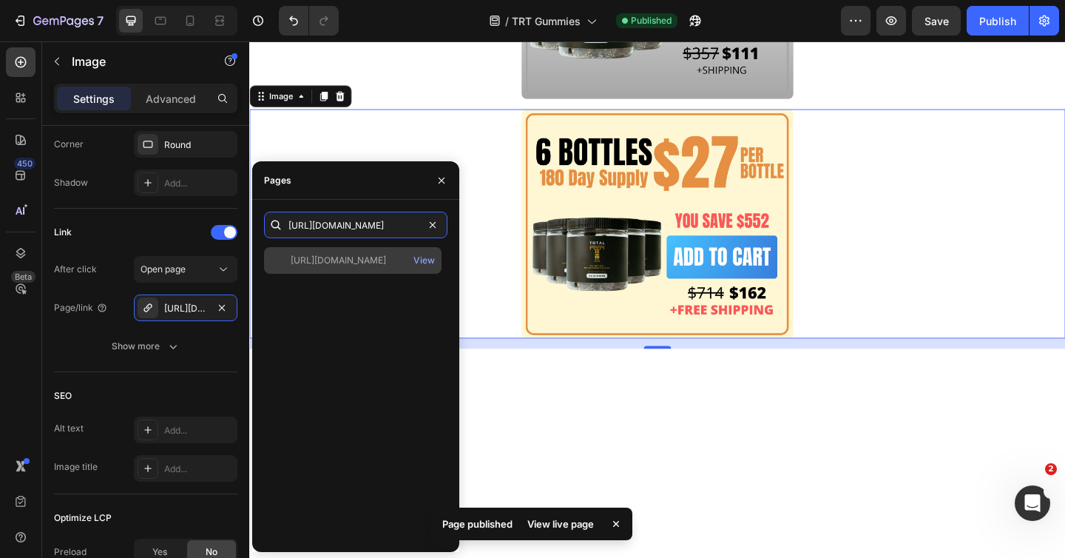
type input "[URL][DOMAIN_NAME]"
click at [373, 267] on div "[URL][DOMAIN_NAME] View" at bounding box center [352, 260] width 177 height 27
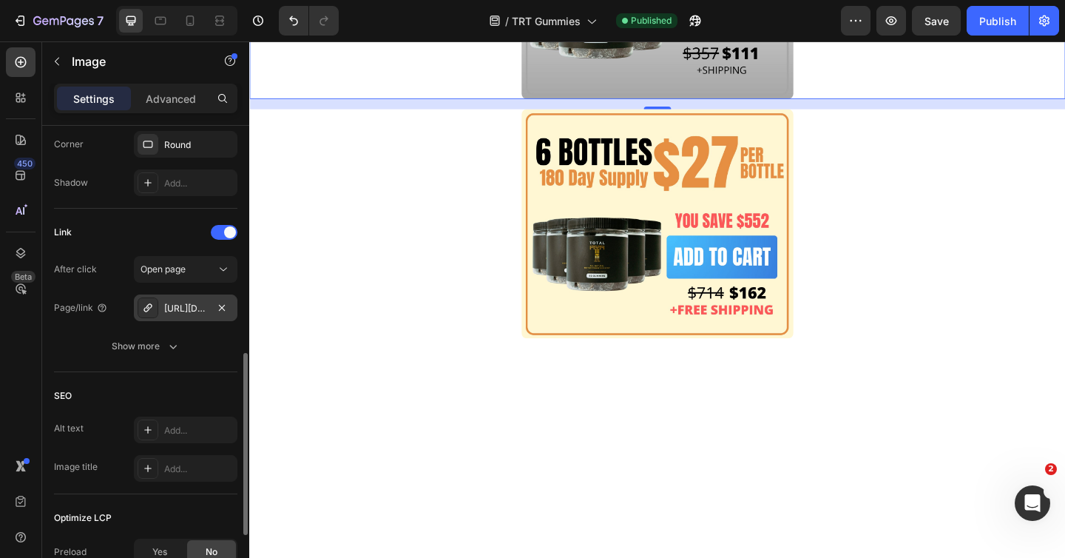
click at [191, 308] on div "[URL][DOMAIN_NAME]" at bounding box center [185, 308] width 43 height 13
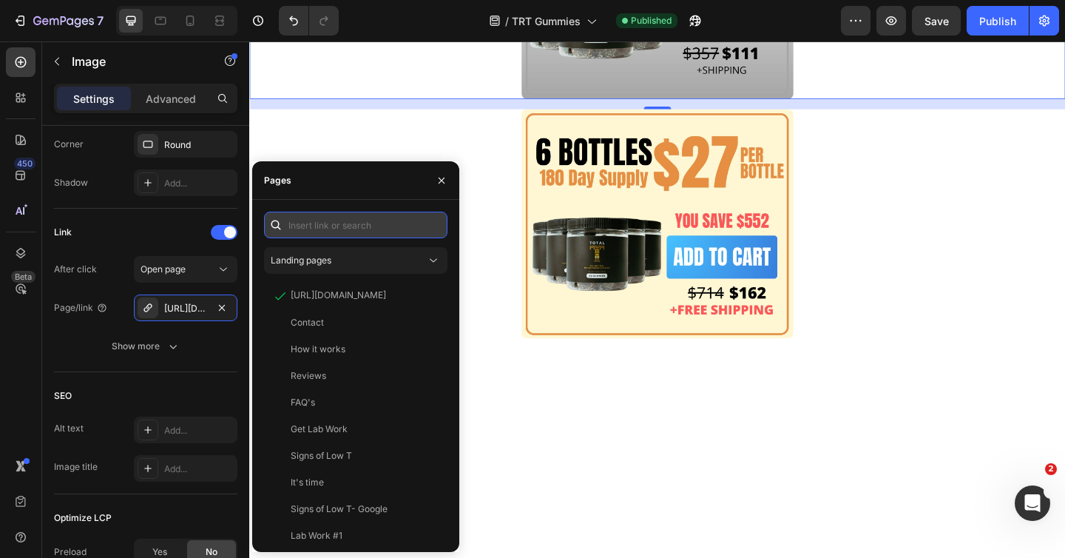
click at [373, 226] on input "text" at bounding box center [355, 224] width 183 height 27
paste input "[URL][DOMAIN_NAME]"
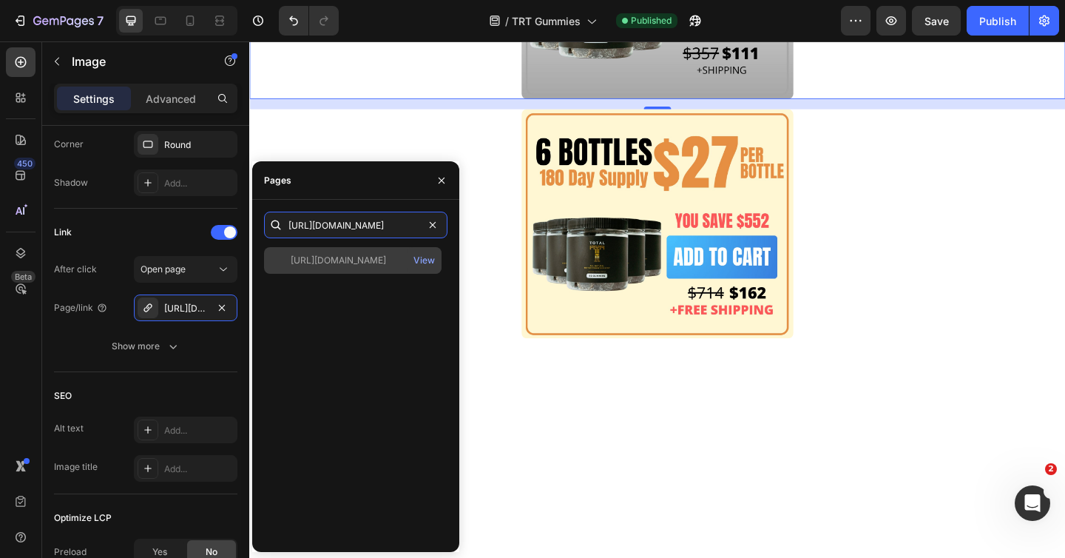
type input "[URL][DOMAIN_NAME]"
click at [358, 259] on div "[URL][DOMAIN_NAME]" at bounding box center [338, 260] width 95 height 13
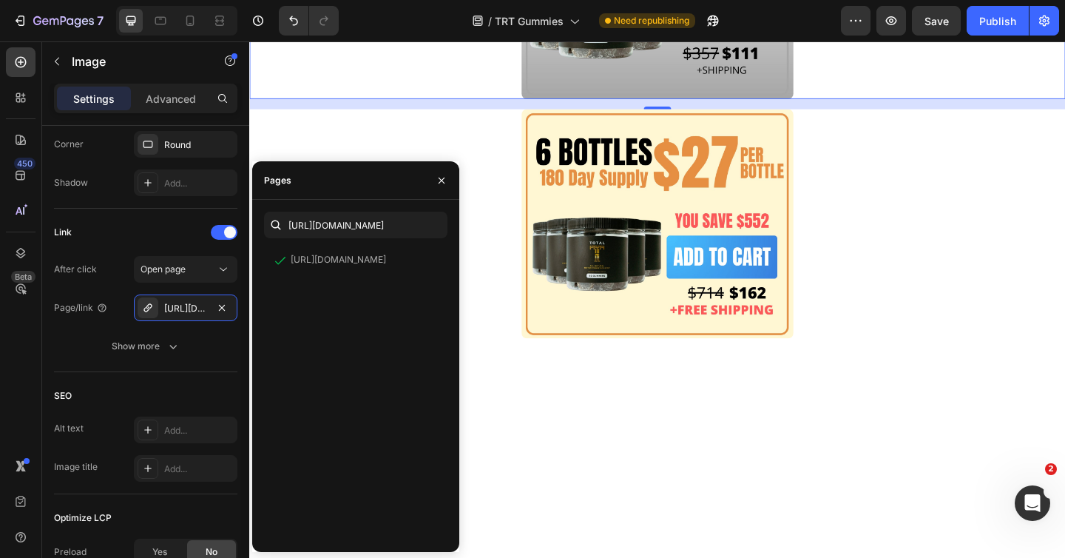
scroll to position [9732, 0]
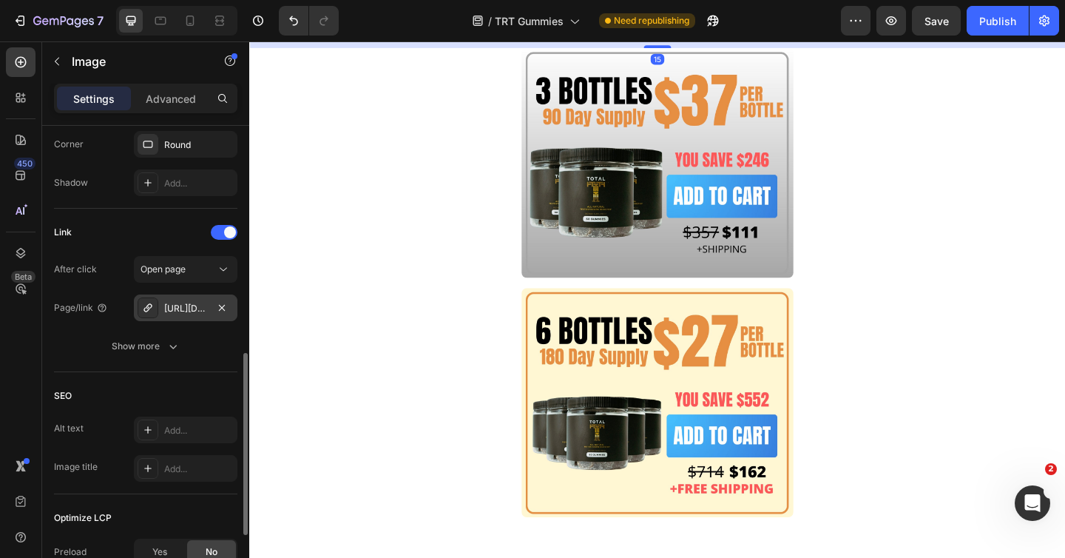
click at [192, 309] on div "[URL][DOMAIN_NAME]" at bounding box center [185, 308] width 43 height 13
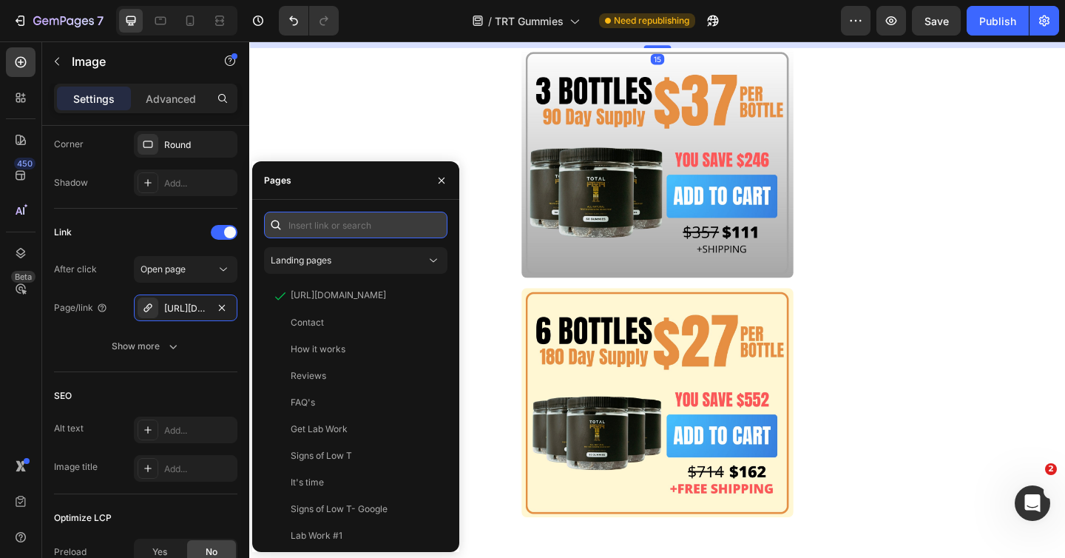
click at [327, 223] on input "text" at bounding box center [355, 224] width 183 height 27
paste input "[URL][DOMAIN_NAME]"
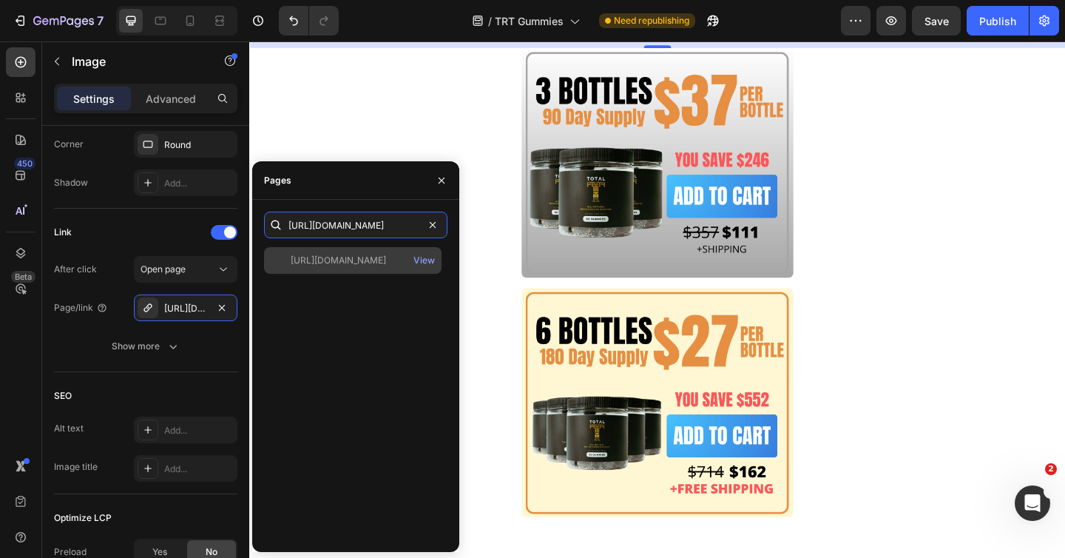
type input "[URL][DOMAIN_NAME]"
click at [345, 267] on div "[URL][DOMAIN_NAME] View" at bounding box center [352, 260] width 177 height 27
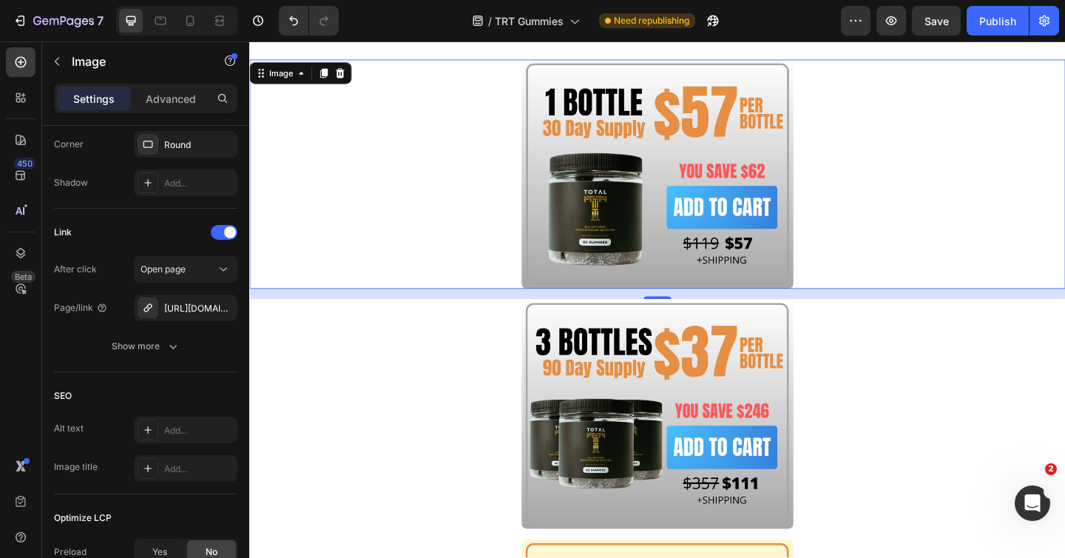
scroll to position [9335, 0]
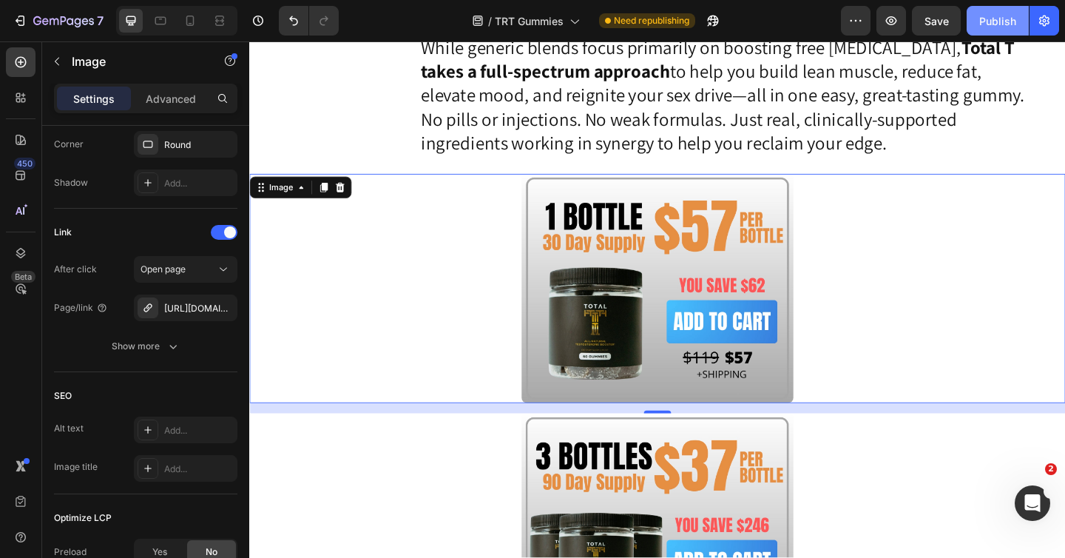
click at [1006, 21] on div "Publish" at bounding box center [997, 21] width 37 height 16
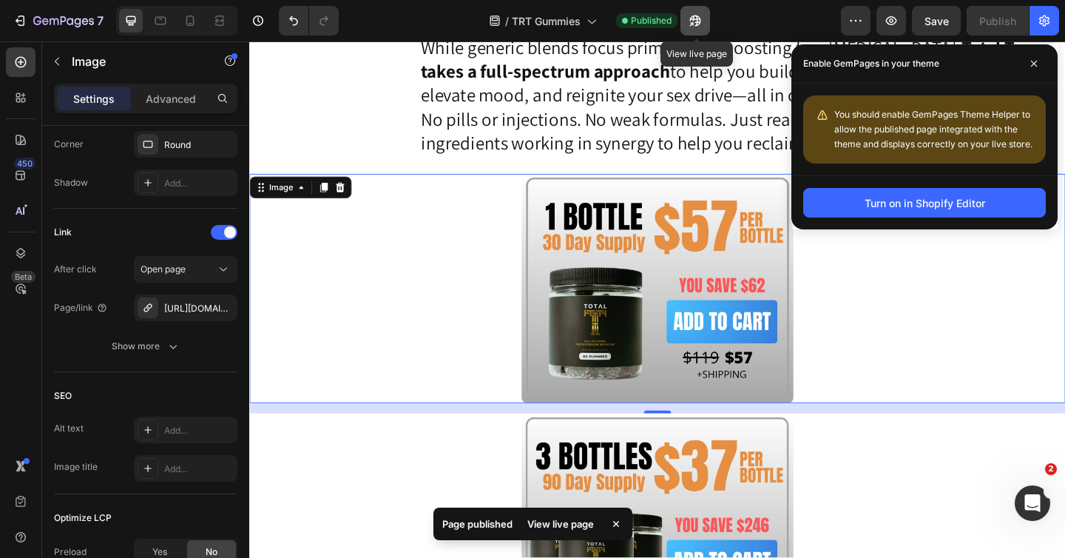
click at [690, 19] on icon "button" at bounding box center [695, 20] width 15 height 15
